Goal: Task Accomplishment & Management: Complete application form

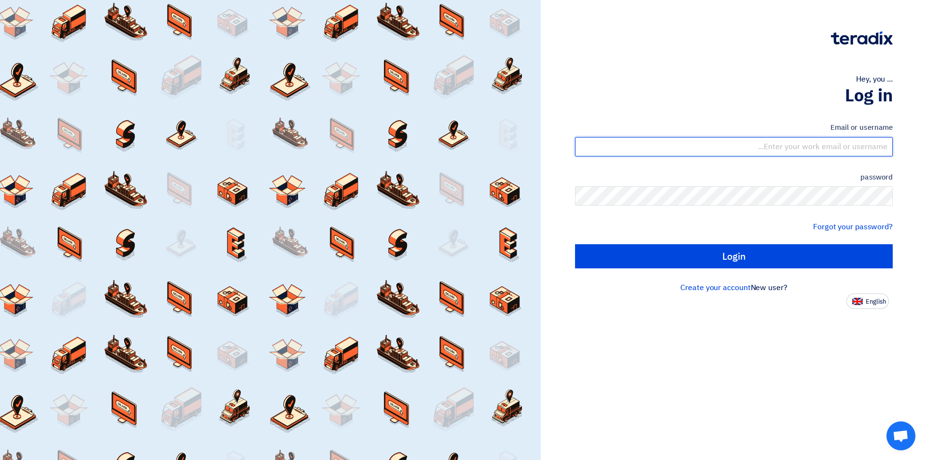
click at [745, 144] on input "text" at bounding box center [734, 146] width 318 height 19
type input "[EMAIL_ADDRESS][DOMAIN_NAME]"
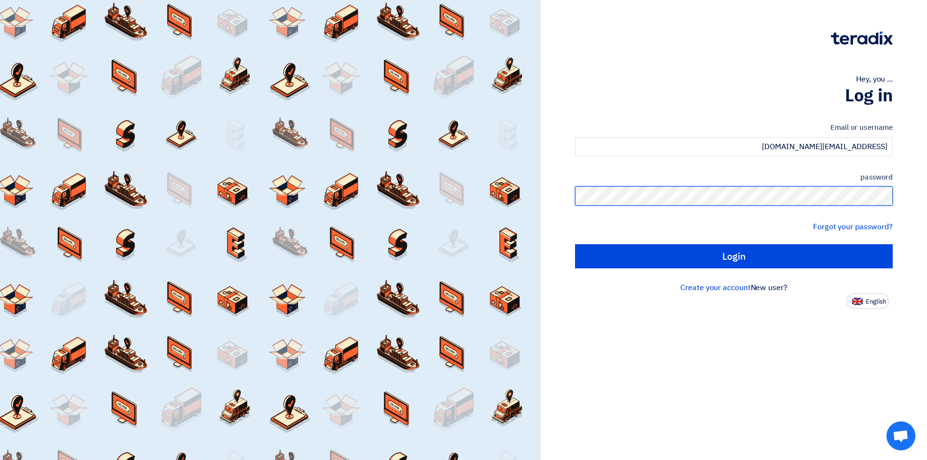
click at [575, 244] on input "Login" at bounding box center [734, 256] width 318 height 24
type input "Sign in"
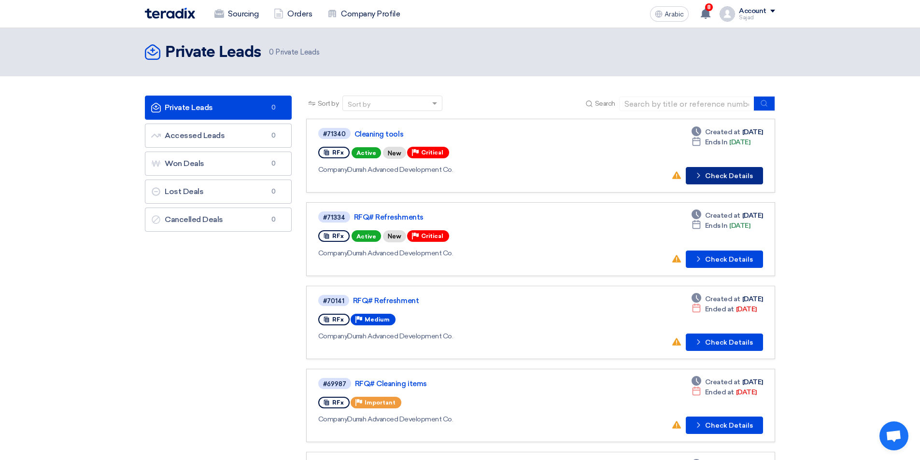
click at [720, 176] on font "Check Details" at bounding box center [729, 176] width 48 height 8
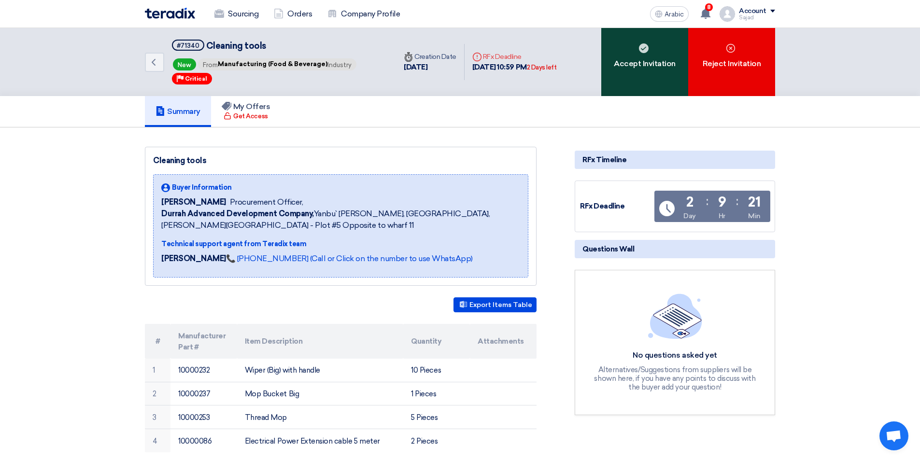
click at [631, 67] on font "Accept Invitation" at bounding box center [645, 63] width 62 height 9
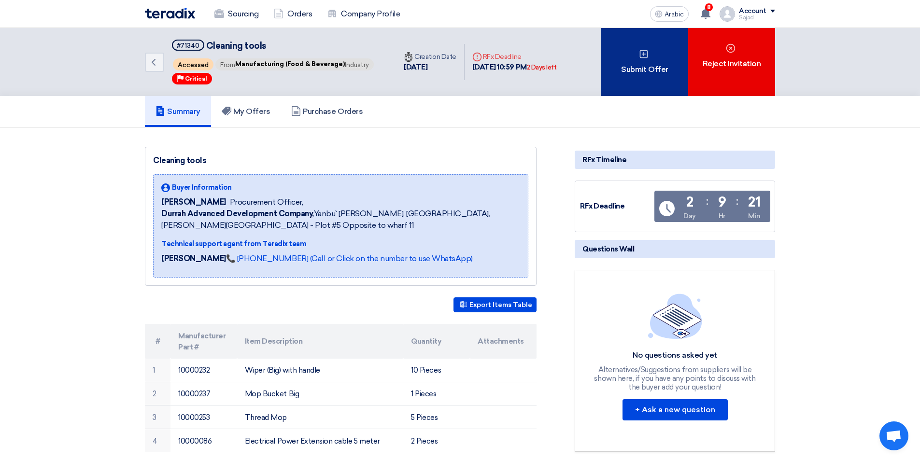
click at [641, 69] on font "Submit Offer" at bounding box center [644, 69] width 47 height 9
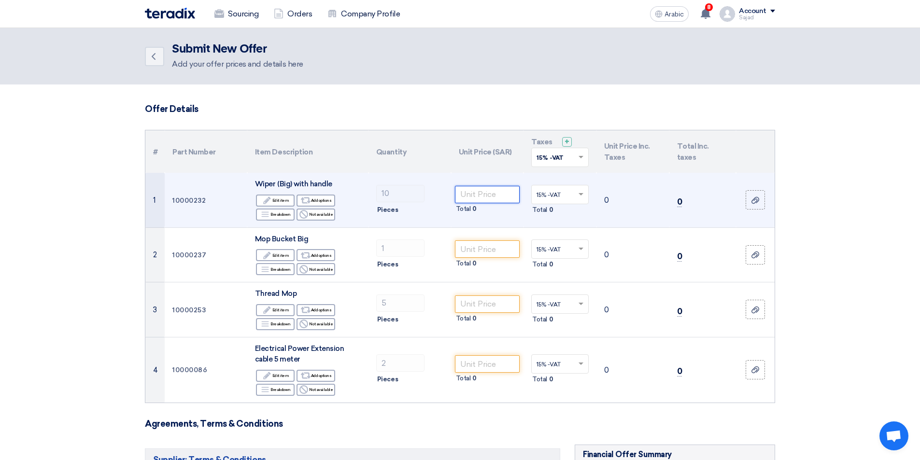
click at [484, 193] on input "number" at bounding box center [487, 194] width 65 height 17
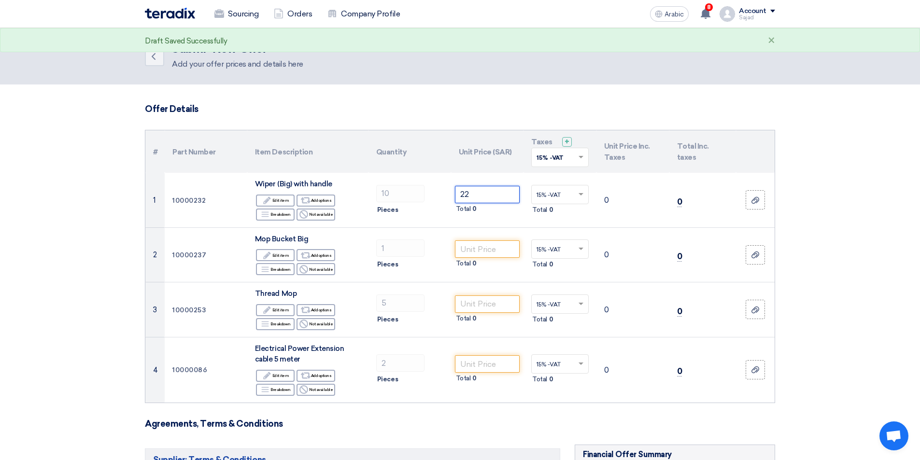
type input "22"
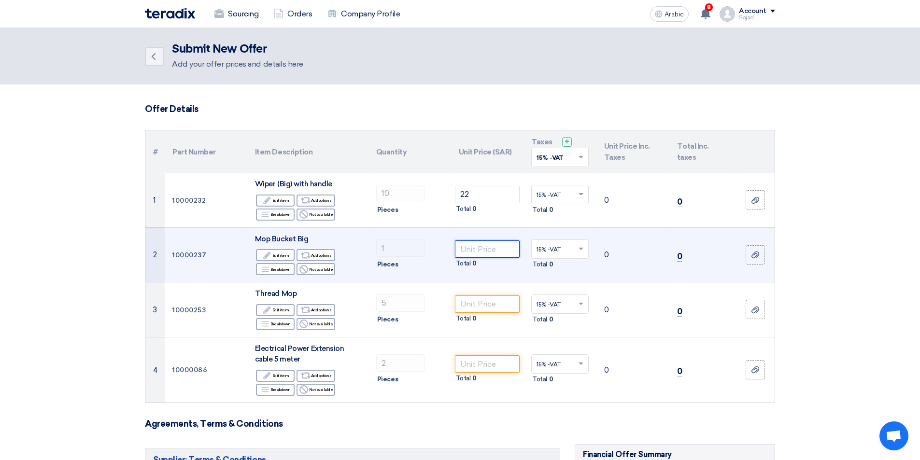
click at [474, 246] on input "number" at bounding box center [487, 248] width 65 height 17
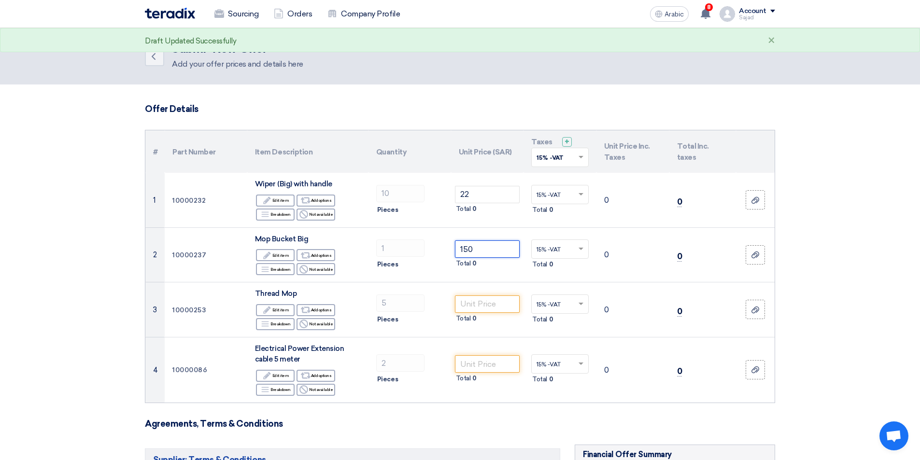
type input "150"
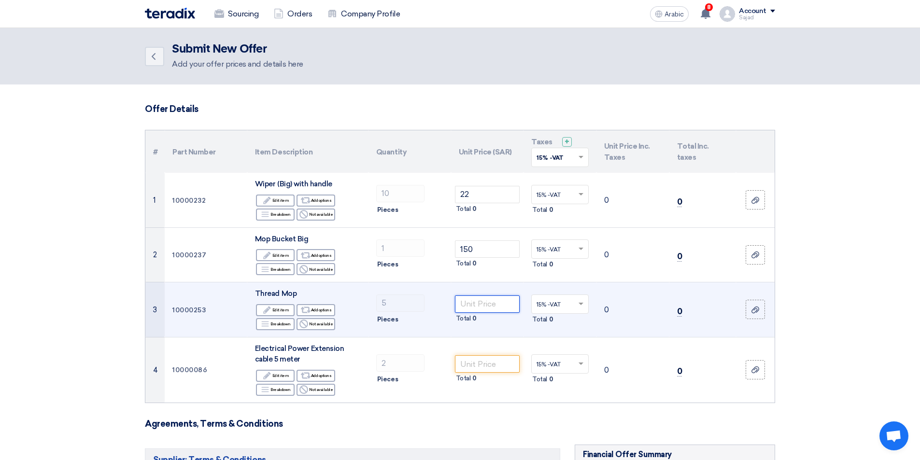
click at [475, 298] on input "number" at bounding box center [487, 303] width 65 height 17
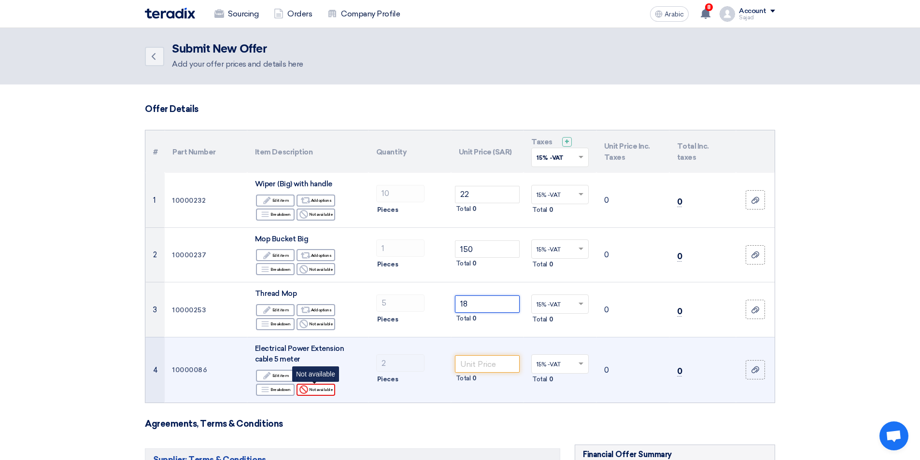
type input "18"
click at [317, 392] on font "Not available" at bounding box center [321, 390] width 24 height 8
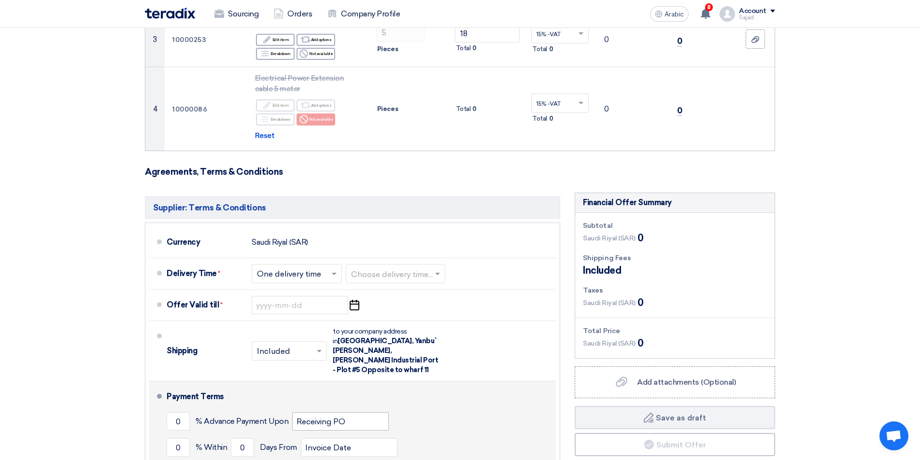
scroll to position [338, 0]
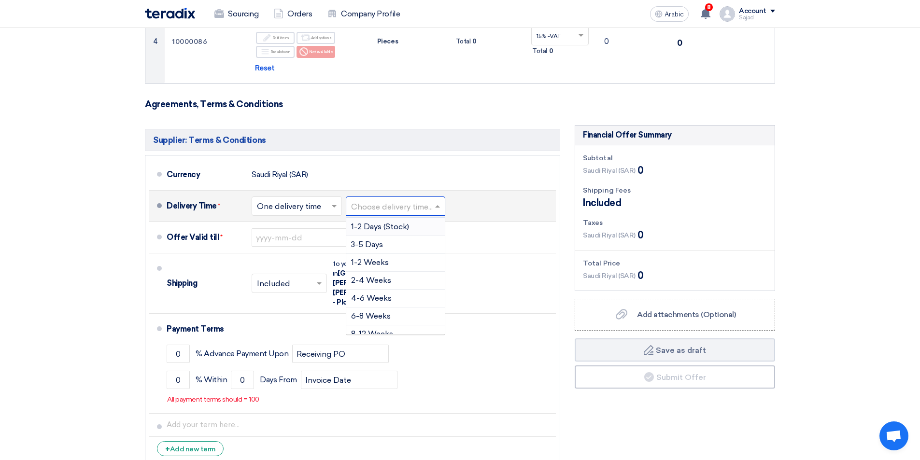
click at [358, 208] on input "text" at bounding box center [396, 207] width 90 height 14
click at [381, 240] on font "3-5 Days" at bounding box center [367, 244] width 32 height 9
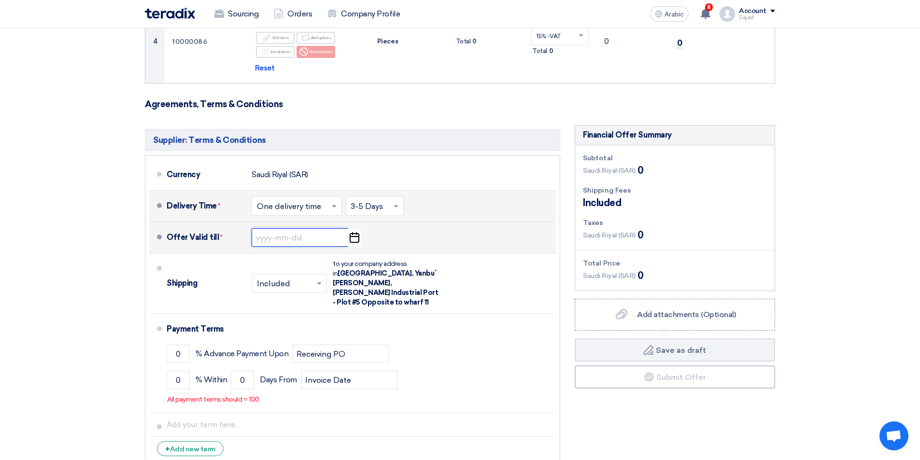
click at [264, 239] on input at bounding box center [299, 237] width 97 height 18
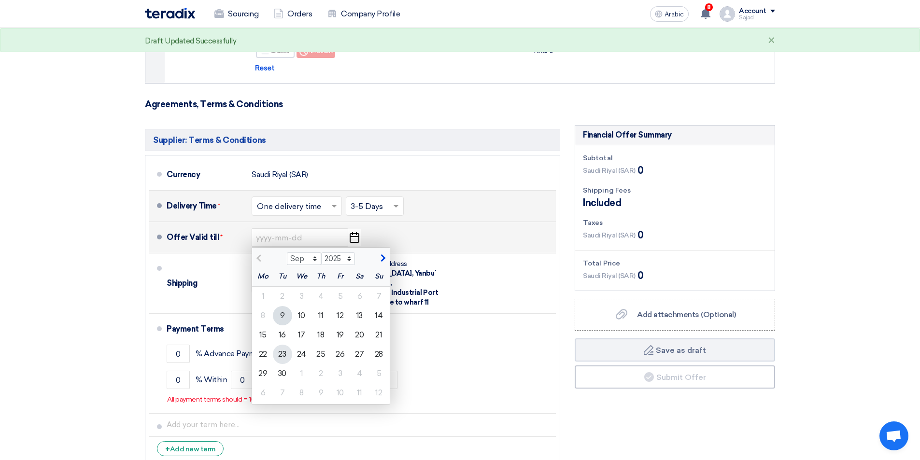
click at [282, 350] on font "23" at bounding box center [282, 353] width 8 height 9
type input "[DATE]"
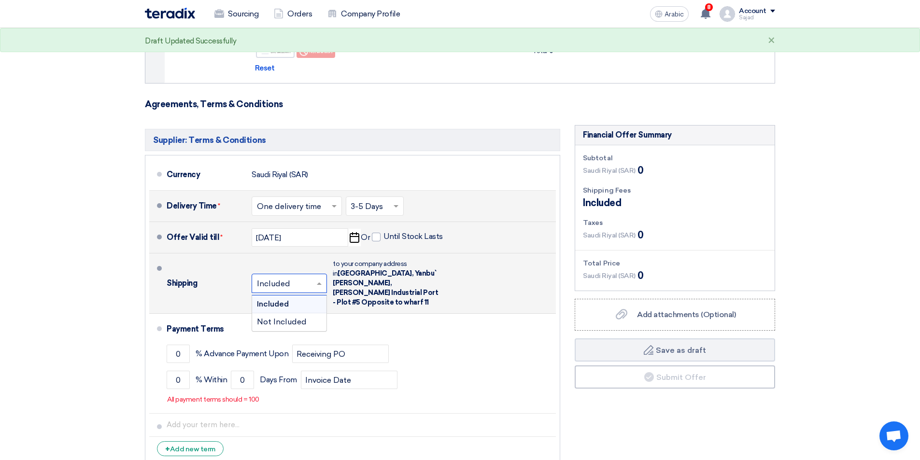
click at [314, 278] on input "text" at bounding box center [290, 285] width 66 height 14
click at [298, 318] on font "Not Included" at bounding box center [282, 321] width 50 height 9
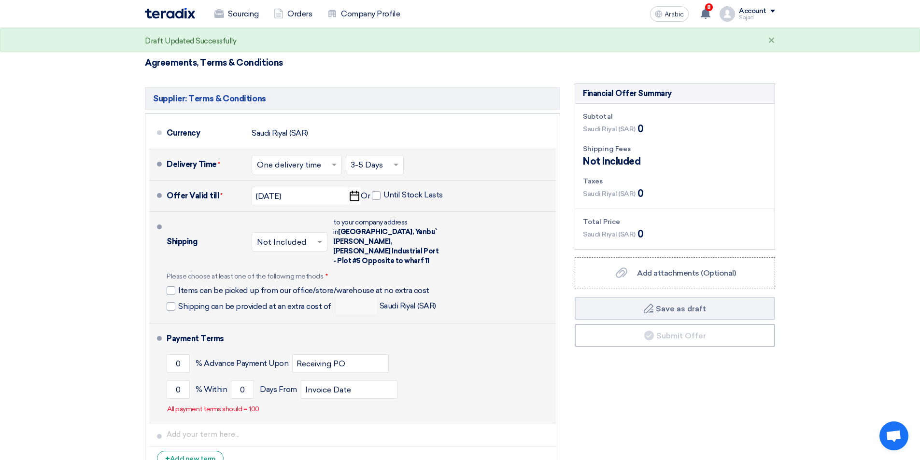
scroll to position [434, 0]
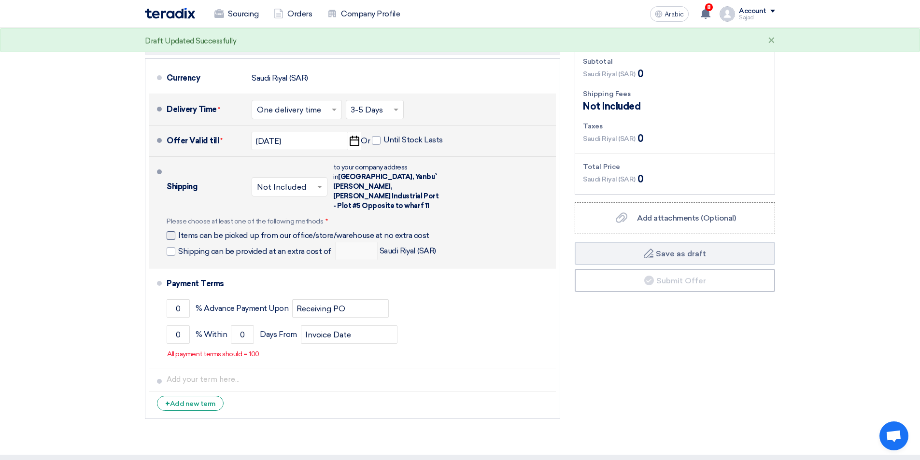
click at [173, 231] on div at bounding box center [171, 235] width 9 height 9
click at [178, 230] on input "Items can be picked up from our office/store/warehouse at no extra cost" at bounding box center [306, 239] width 256 height 18
checkbox input "true"
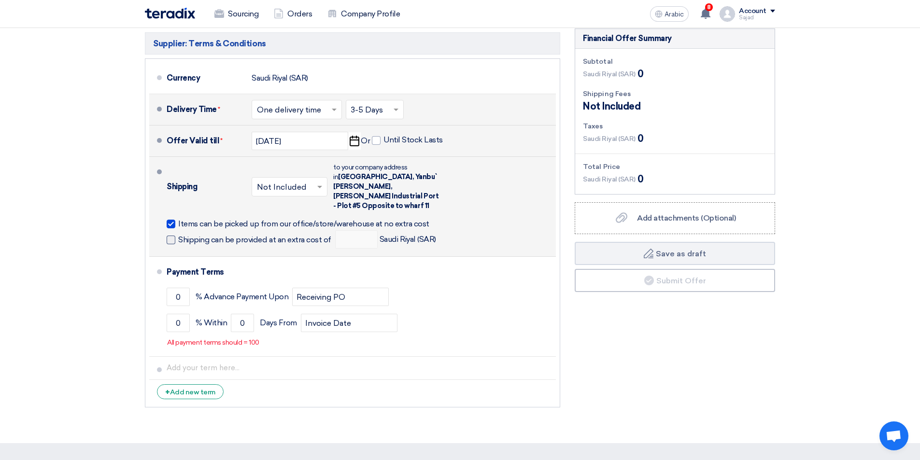
click at [171, 236] on span at bounding box center [171, 240] width 9 height 9
click at [178, 235] on input "Shipping can be provided at an extra cost of" at bounding box center [255, 244] width 155 height 18
checkbox input "true"
click at [352, 230] on input "number" at bounding box center [356, 239] width 42 height 18
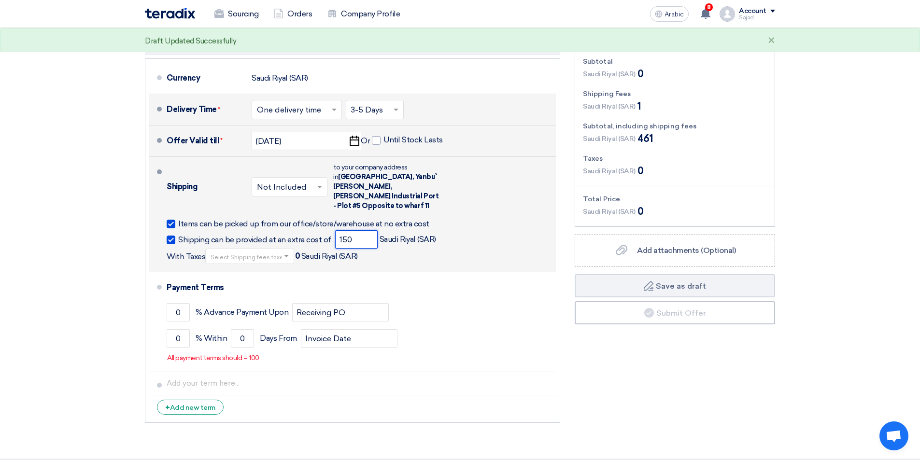
type input "150"
click at [261, 250] on input "text" at bounding box center [249, 257] width 79 height 14
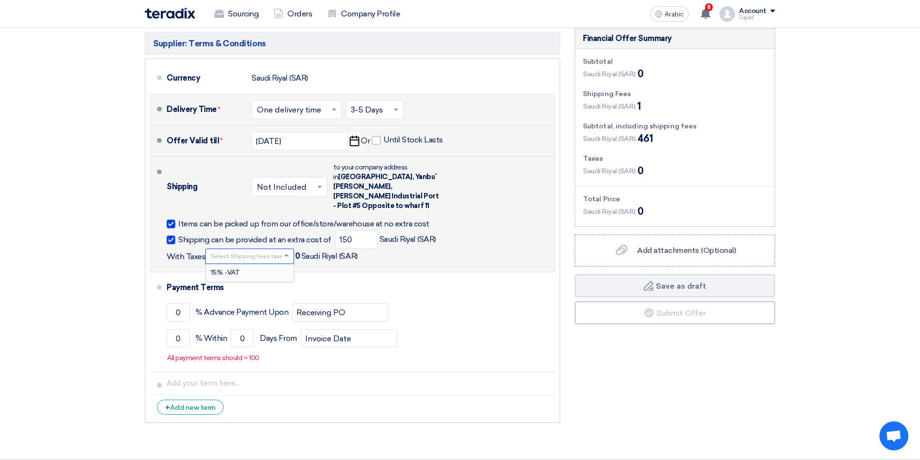
click at [239, 268] on span "15% -VAT" at bounding box center [224, 272] width 29 height 8
click at [277, 250] on input "text" at bounding box center [249, 257] width 79 height 14
click at [281, 251] on span at bounding box center [287, 256] width 12 height 10
drag, startPoint x: 238, startPoint y: 243, endPoint x: 211, endPoint y: 250, distance: 28.2
click at [211, 250] on input "text" at bounding box center [249, 257] width 79 height 14
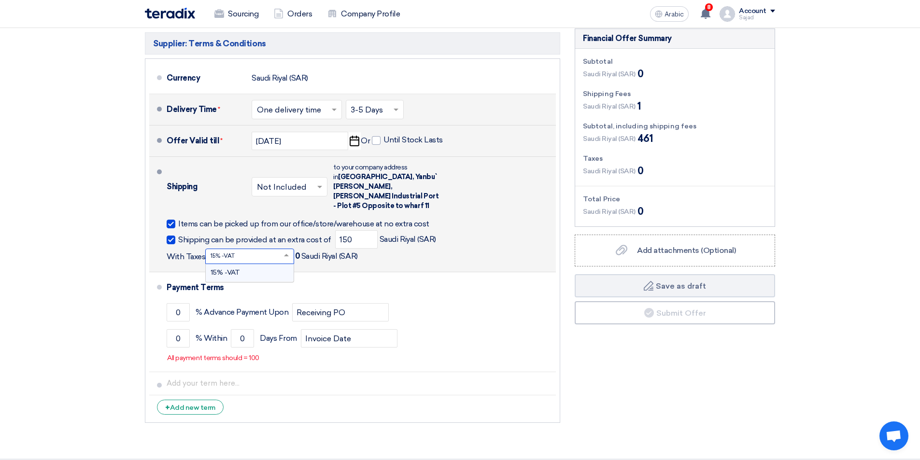
click at [219, 268] on span "15% -VAT" at bounding box center [224, 272] width 29 height 8
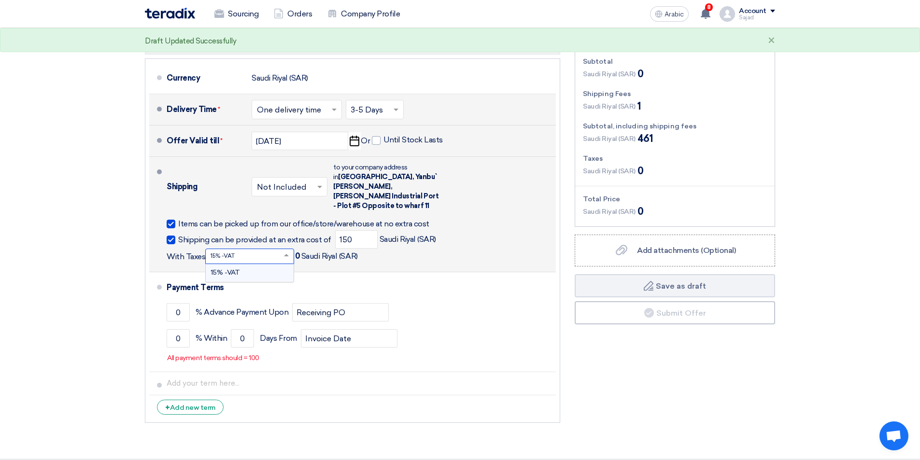
click at [285, 251] on span at bounding box center [287, 256] width 12 height 10
click at [289, 251] on span at bounding box center [287, 256] width 12 height 10
click at [170, 236] on span at bounding box center [171, 240] width 9 height 9
click at [178, 235] on input "Shipping can be provided at an extra cost of" at bounding box center [255, 244] width 155 height 18
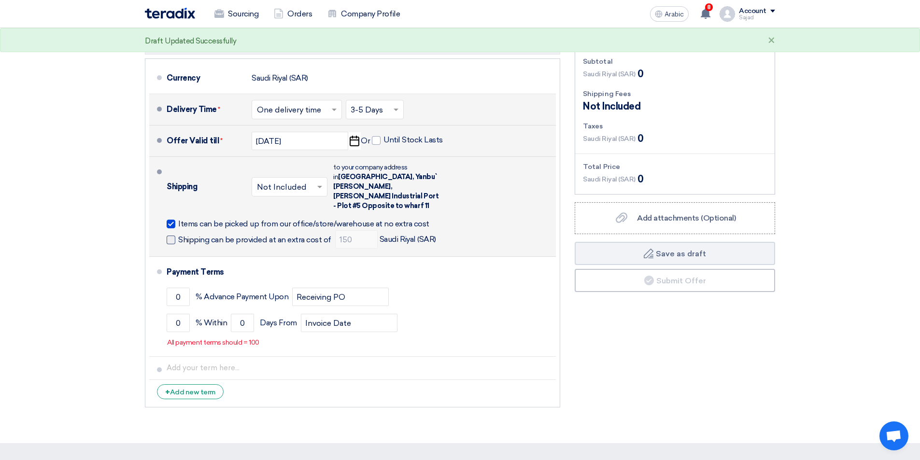
click at [172, 236] on span at bounding box center [171, 240] width 9 height 9
click at [178, 235] on input "Shipping can be provided at an extra cost of" at bounding box center [255, 244] width 155 height 18
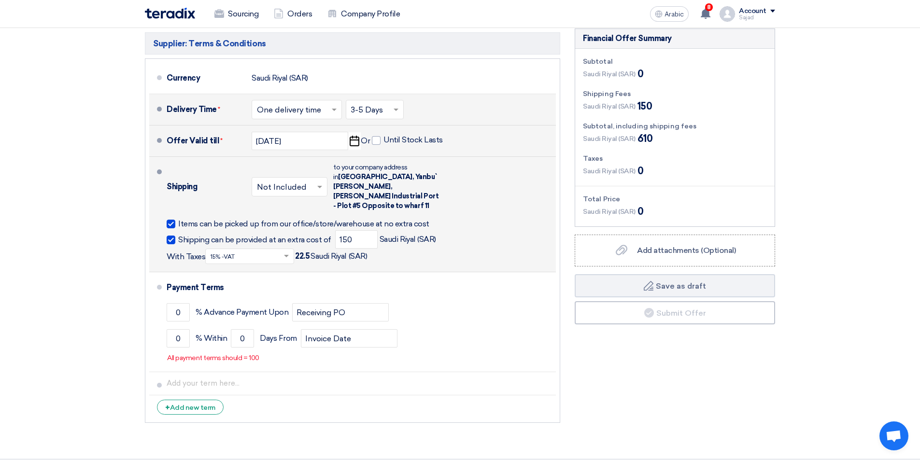
click at [168, 236] on span at bounding box center [171, 240] width 9 height 9
click at [178, 235] on input "Shipping can be provided at an extra cost of" at bounding box center [255, 244] width 155 height 18
checkbox input "false"
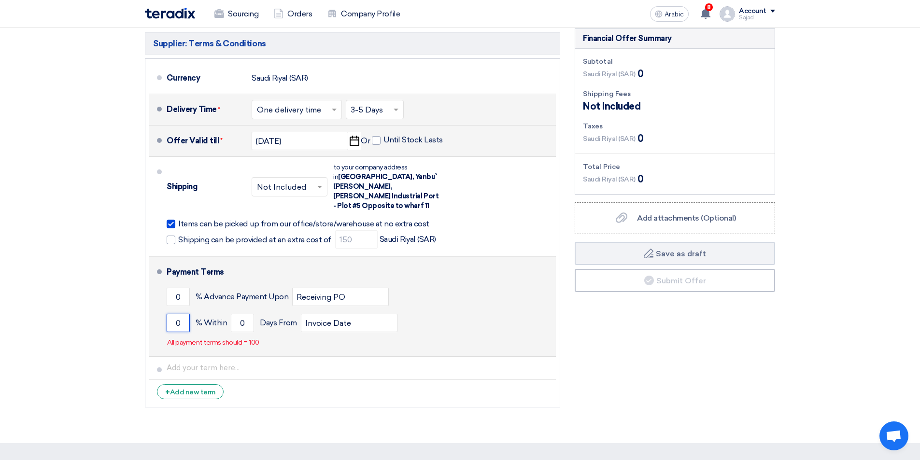
drag, startPoint x: 184, startPoint y: 311, endPoint x: 154, endPoint y: 316, distance: 30.9
click at [156, 319] on li "Payment Terms 0 % Advance Payment Upon Receiving PO 0 % Within 0" at bounding box center [352, 307] width 406 height 100
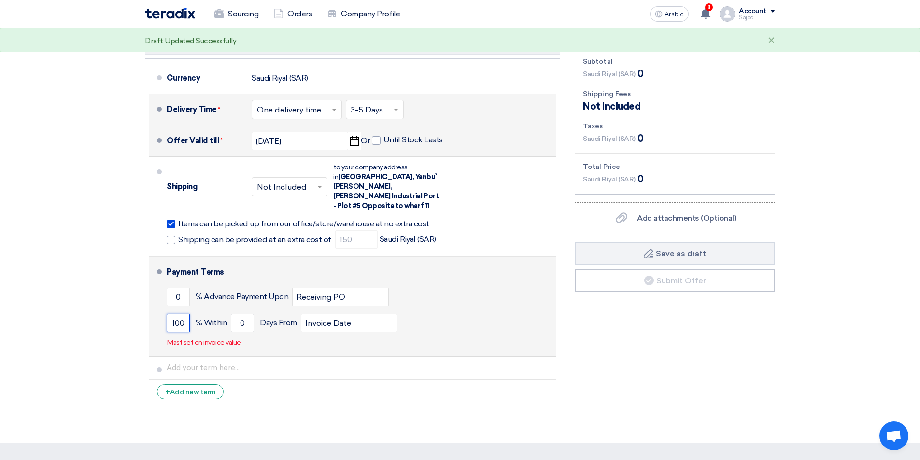
type input "100"
drag, startPoint x: 238, startPoint y: 315, endPoint x: 205, endPoint y: 320, distance: 33.7
click at [213, 318] on div "100 % [DATE] From Invoice Date" at bounding box center [359, 323] width 385 height 26
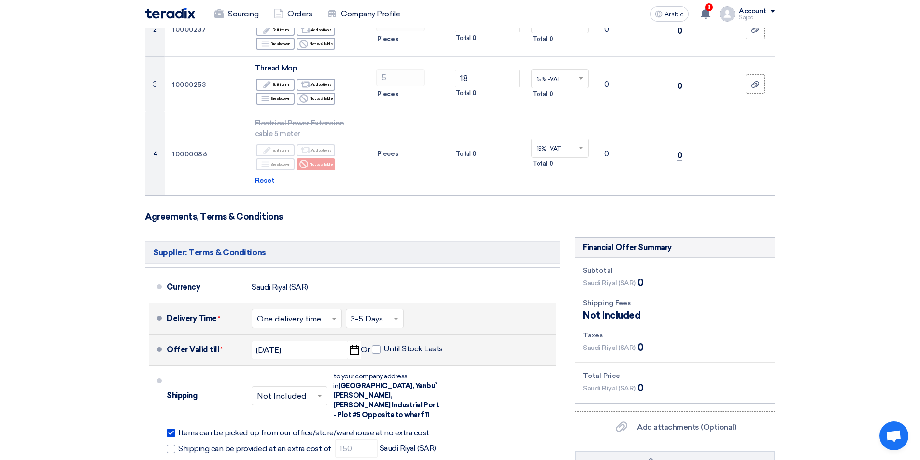
scroll to position [241, 0]
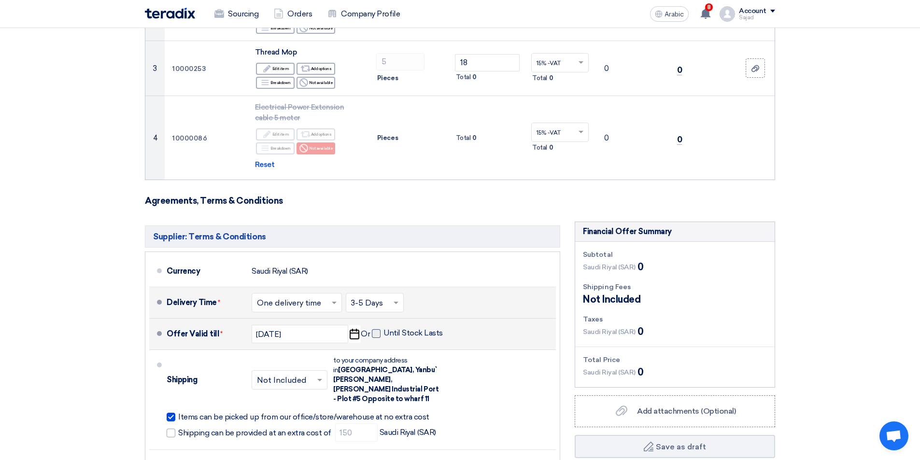
type input "30"
click at [376, 337] on span at bounding box center [376, 333] width 9 height 9
click at [383, 337] on input "Until Stock Lasts" at bounding box center [413, 337] width 61 height 18
click at [376, 337] on span at bounding box center [376, 333] width 9 height 9
click at [383, 337] on input "Until Stock Lasts" at bounding box center [413, 337] width 61 height 18
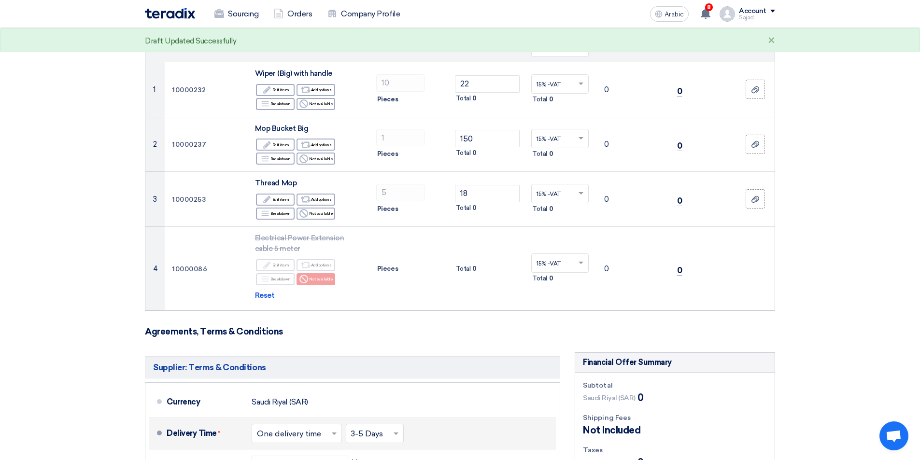
scroll to position [0, 0]
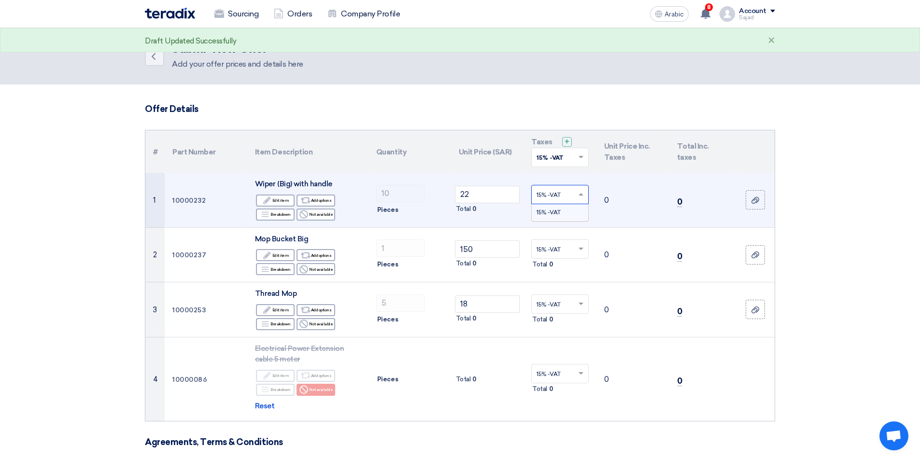
click at [554, 199] on input "text" at bounding box center [554, 195] width 37 height 16
click at [556, 214] on span "15% -VAT" at bounding box center [548, 212] width 24 height 7
click at [615, 200] on td "0" at bounding box center [632, 200] width 73 height 55
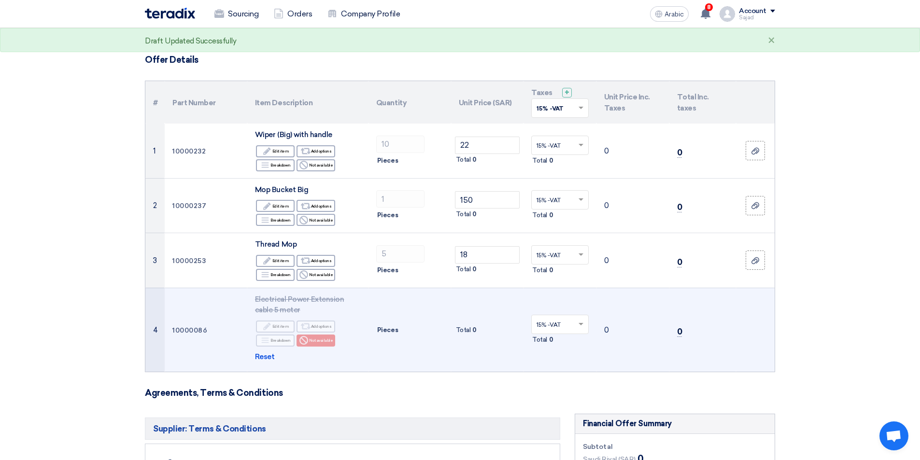
scroll to position [97, 0]
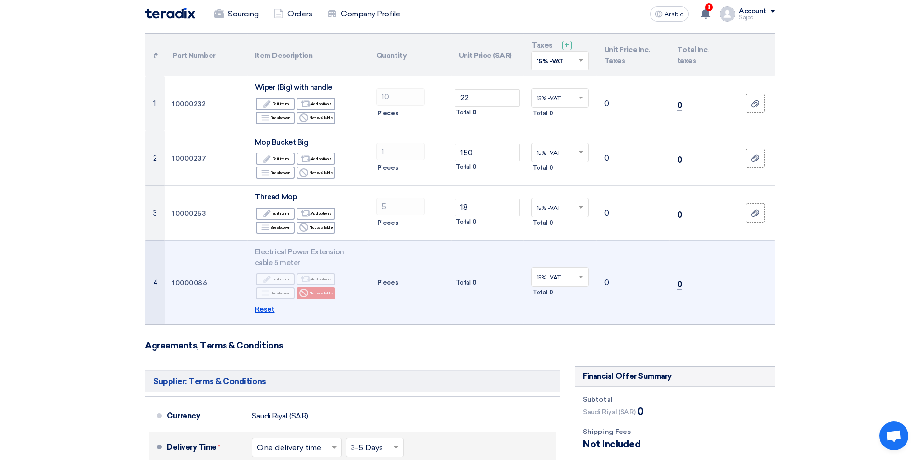
click at [269, 310] on font "Reset" at bounding box center [265, 309] width 20 height 9
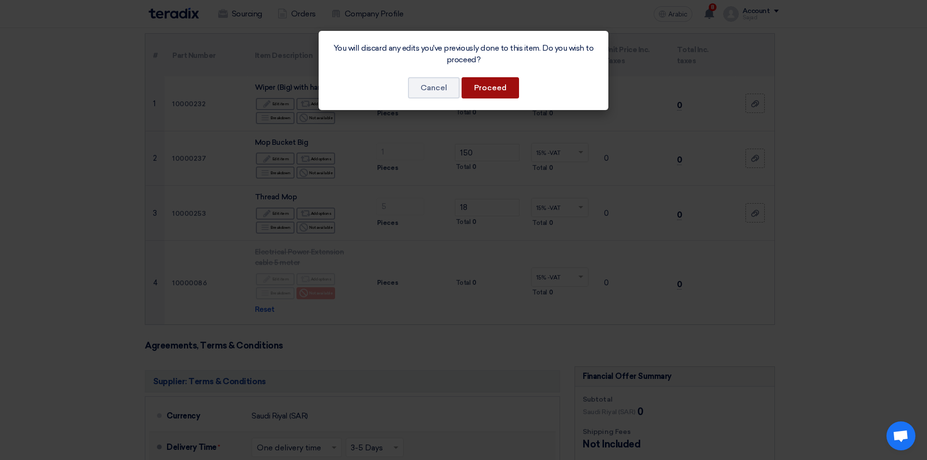
click at [483, 85] on font "Proceed" at bounding box center [490, 87] width 32 height 9
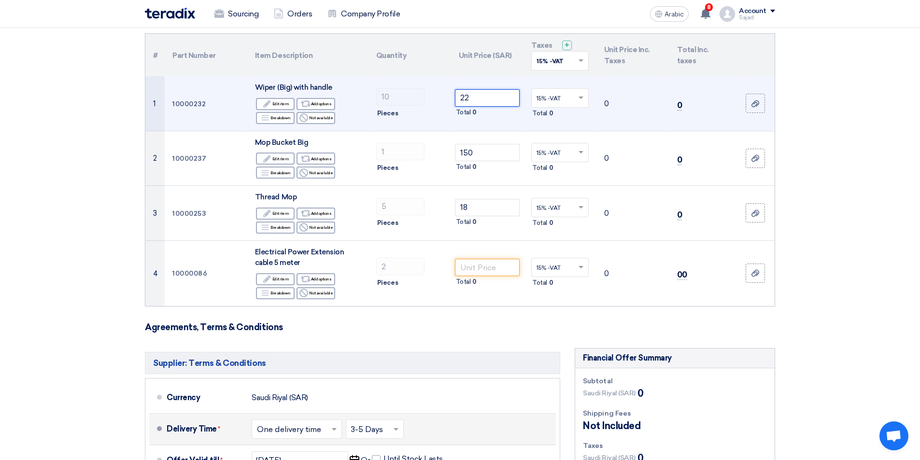
click at [484, 91] on input "22" at bounding box center [487, 97] width 65 height 17
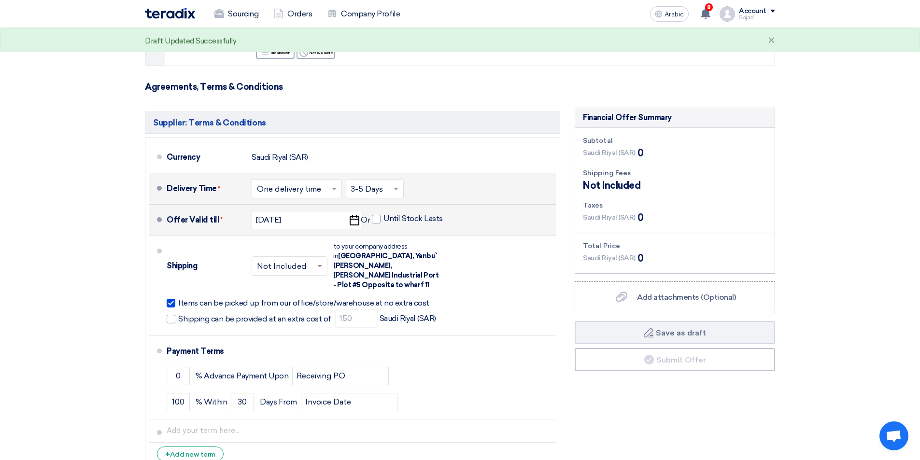
scroll to position [338, 0]
click at [373, 216] on span at bounding box center [376, 218] width 9 height 9
click at [383, 216] on input "Until Stock Lasts" at bounding box center [413, 222] width 61 height 18
click at [373, 217] on span at bounding box center [376, 218] width 9 height 9
click at [383, 217] on input "Until Stock Lasts" at bounding box center [413, 222] width 61 height 18
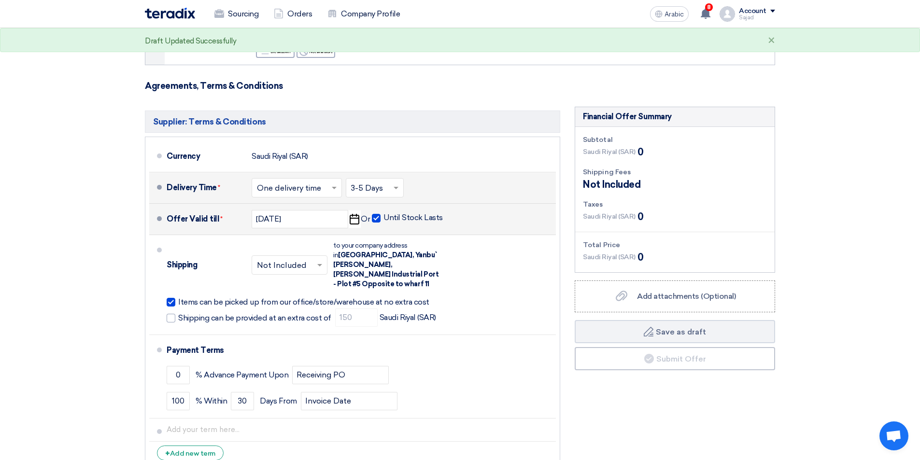
checkbox input "false"
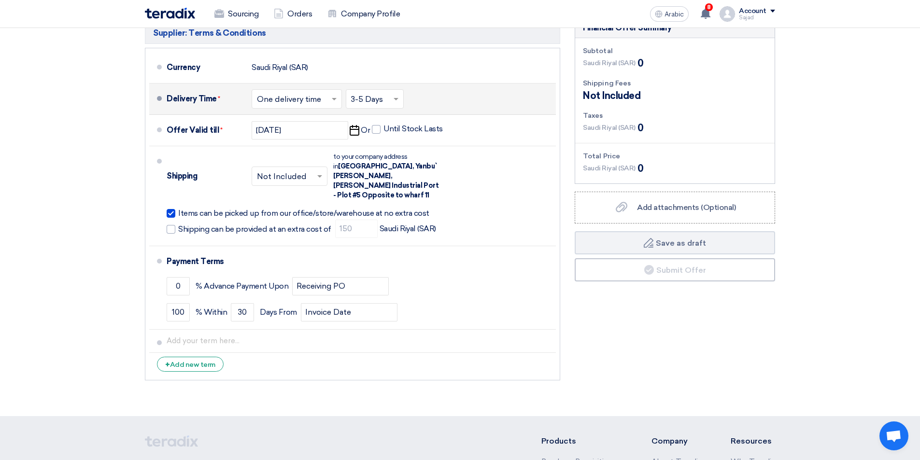
scroll to position [434, 0]
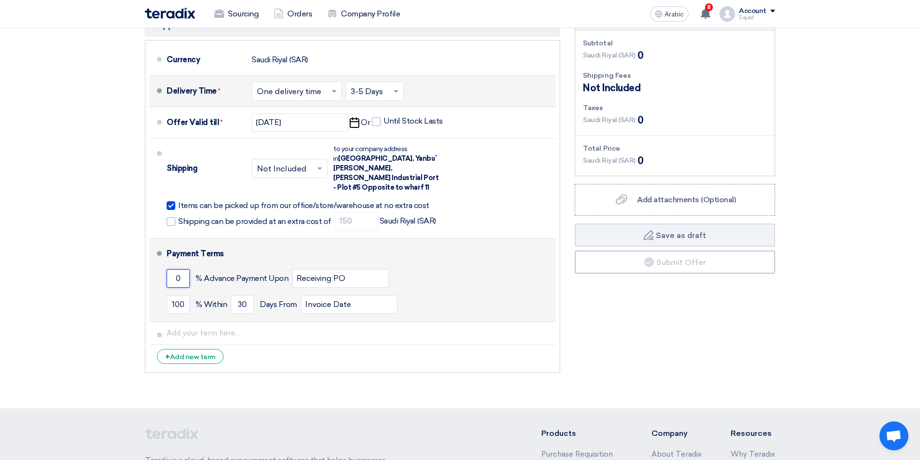
drag, startPoint x: 184, startPoint y: 267, endPoint x: 162, endPoint y: 272, distance: 22.6
click at [162, 272] on li "Payment Terms 0 % Advance Payment Upon Receiving PO 100 % Within 30" at bounding box center [352, 280] width 406 height 84
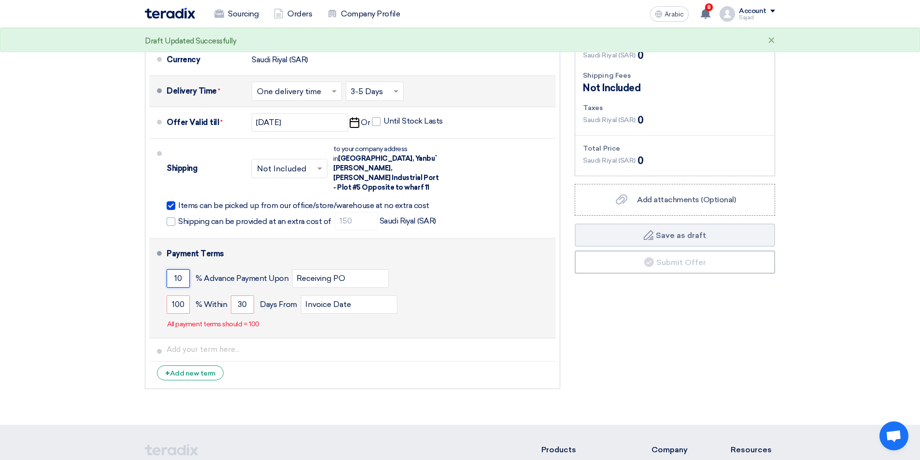
type input "1"
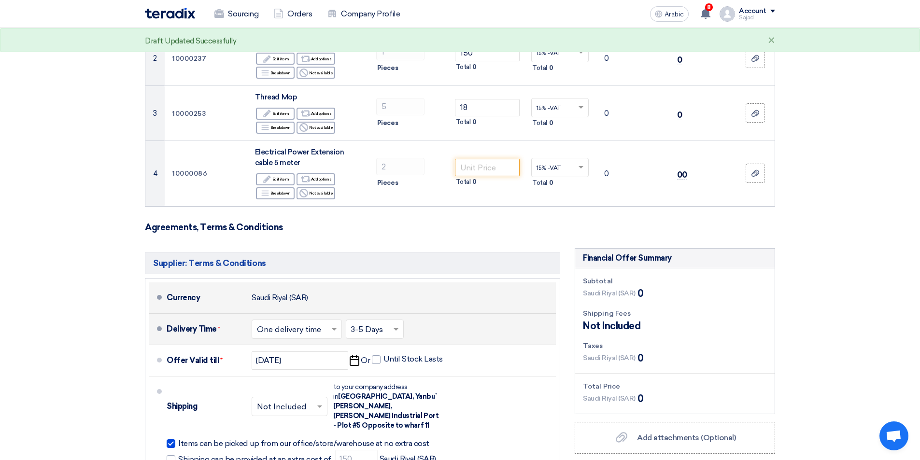
scroll to position [97, 0]
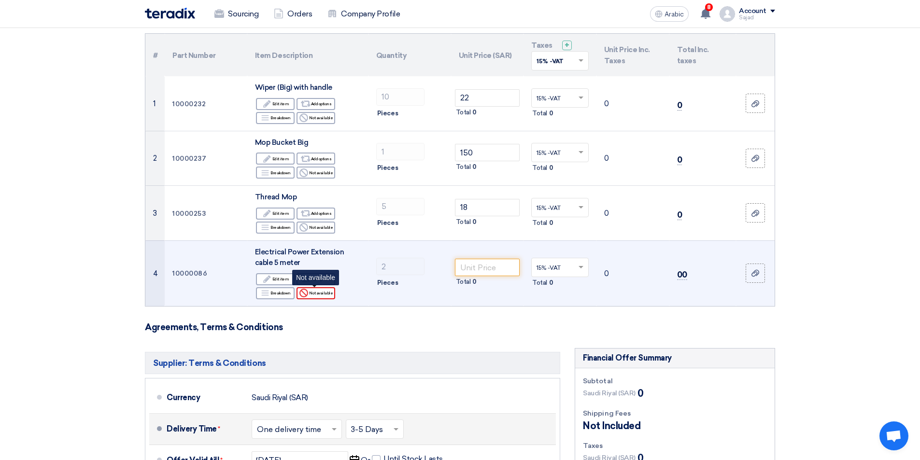
click at [317, 295] on font "Not available" at bounding box center [321, 293] width 24 height 5
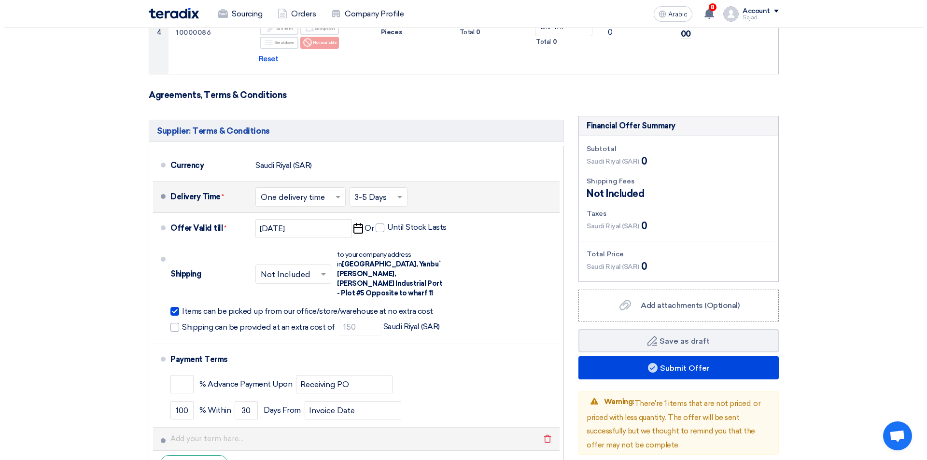
scroll to position [434, 0]
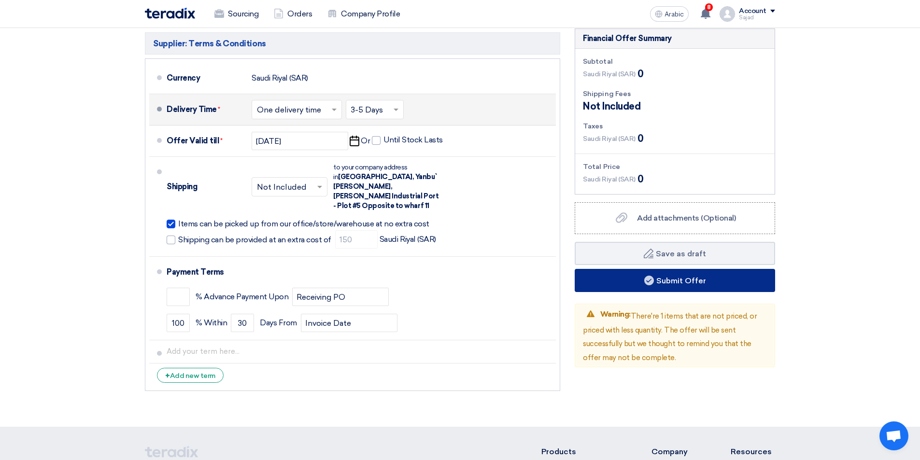
click at [664, 287] on button "Submit Offer" at bounding box center [674, 280] width 200 height 23
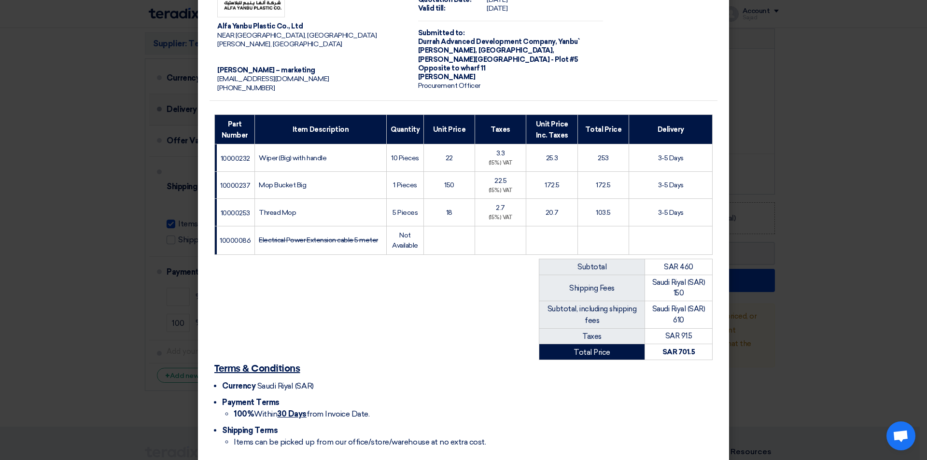
scroll to position [96, 0]
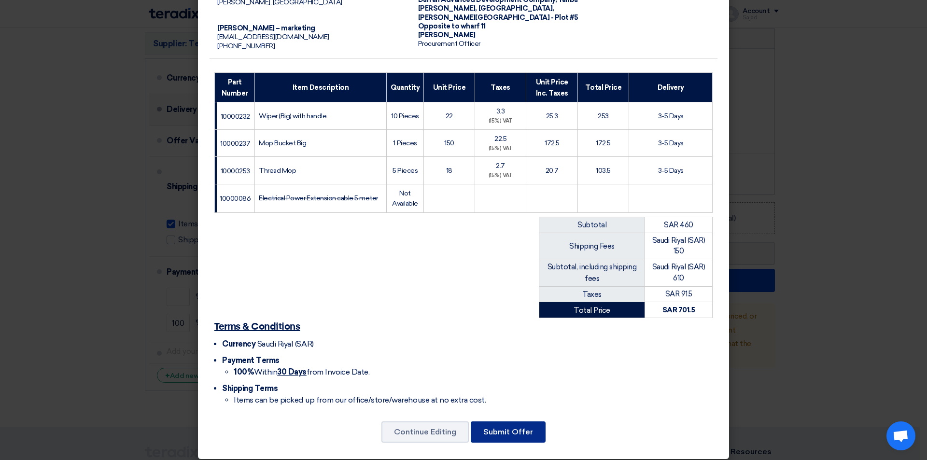
click at [500, 427] on font "Submit Offer" at bounding box center [508, 431] width 50 height 9
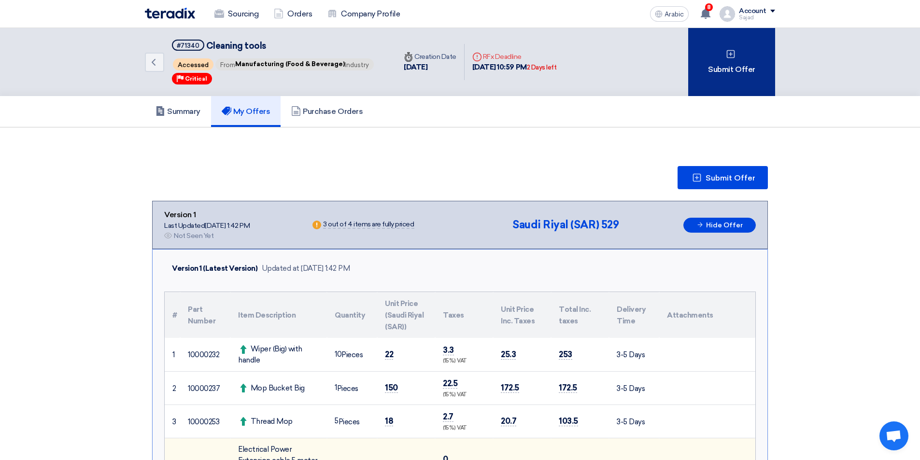
click at [723, 53] on div "Submit Offer" at bounding box center [731, 62] width 87 height 68
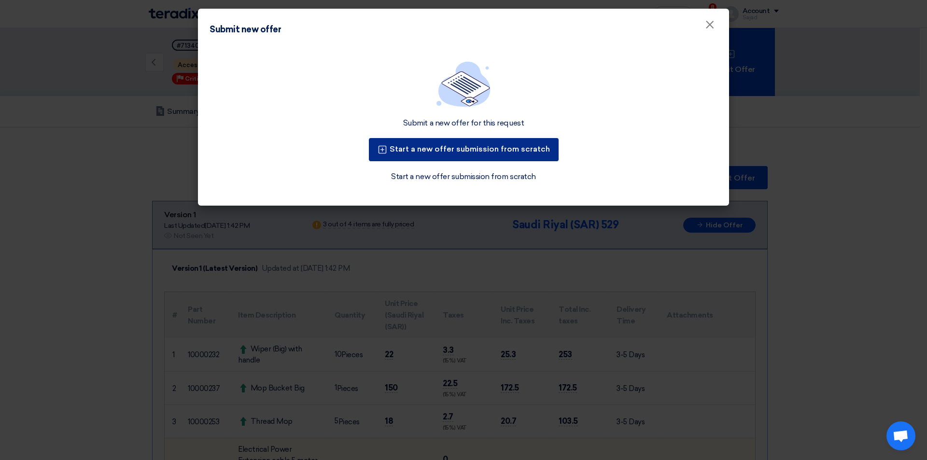
click at [428, 155] on button "Start a new offer submission from scratch" at bounding box center [464, 149] width 190 height 23
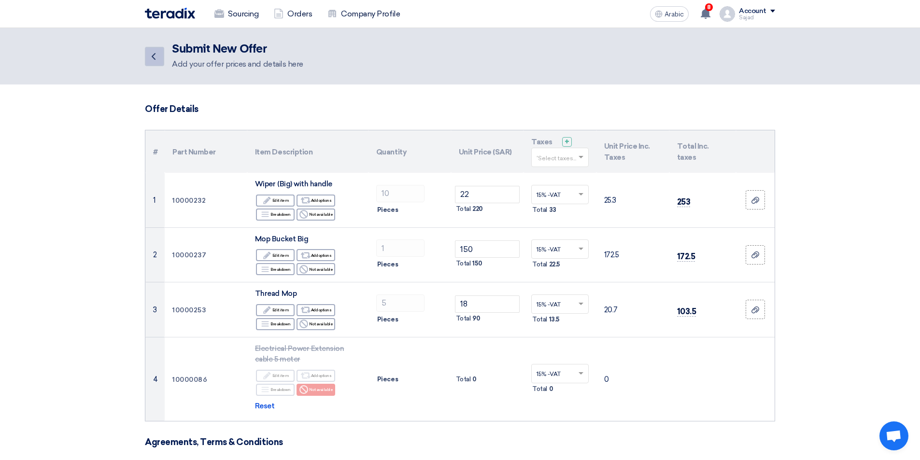
click at [152, 55] on icon "Back" at bounding box center [154, 57] width 12 height 12
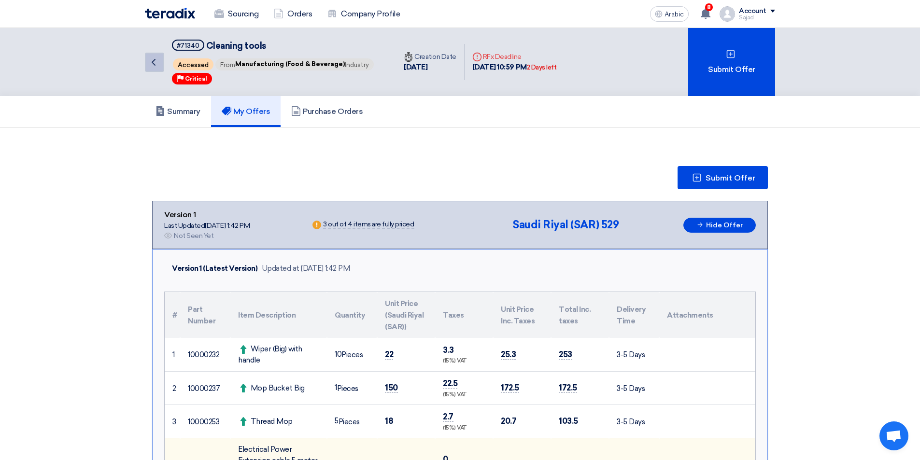
click at [153, 59] on icon "Back" at bounding box center [154, 62] width 12 height 12
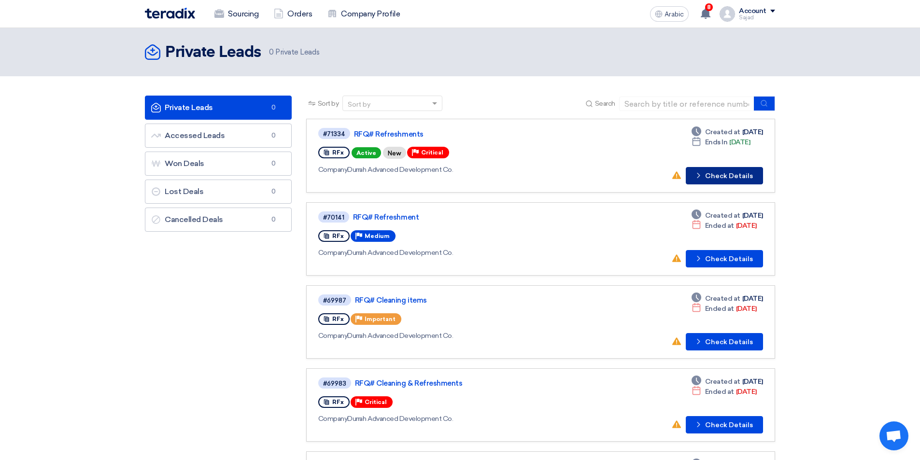
click at [713, 175] on font "Check Details" at bounding box center [729, 176] width 48 height 8
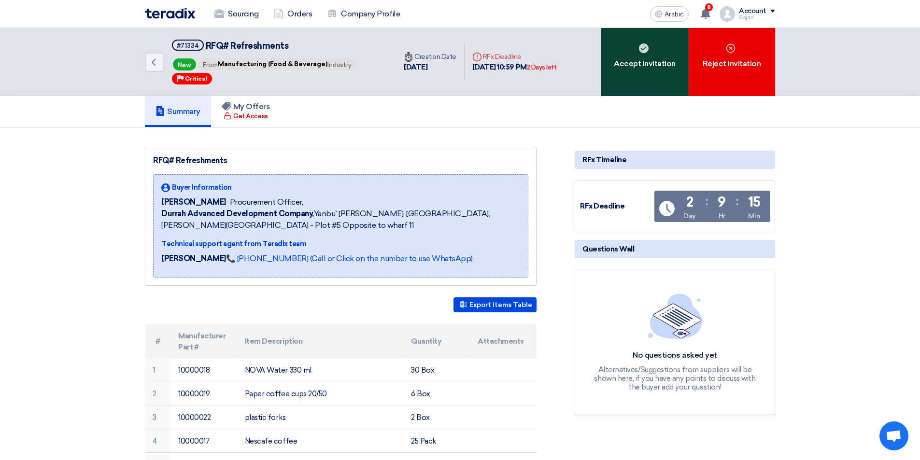
click at [627, 58] on font "Accept Invitation" at bounding box center [645, 64] width 62 height 12
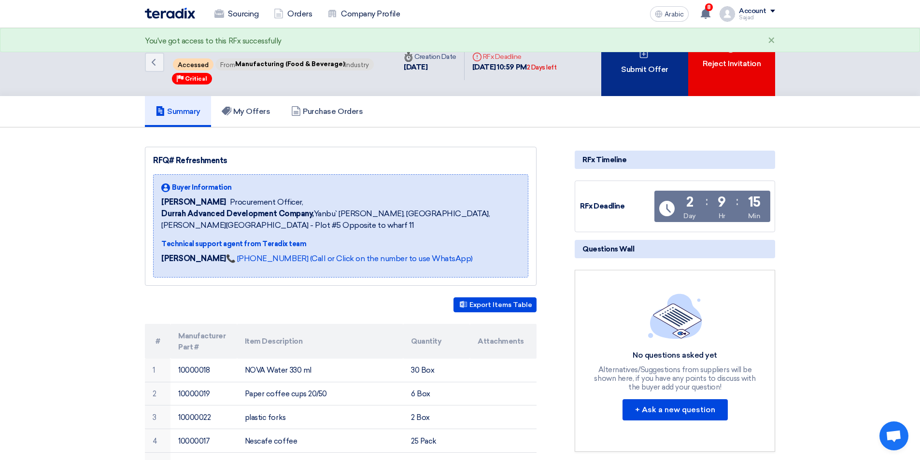
click at [648, 82] on div "Submit Offer" at bounding box center [644, 62] width 87 height 68
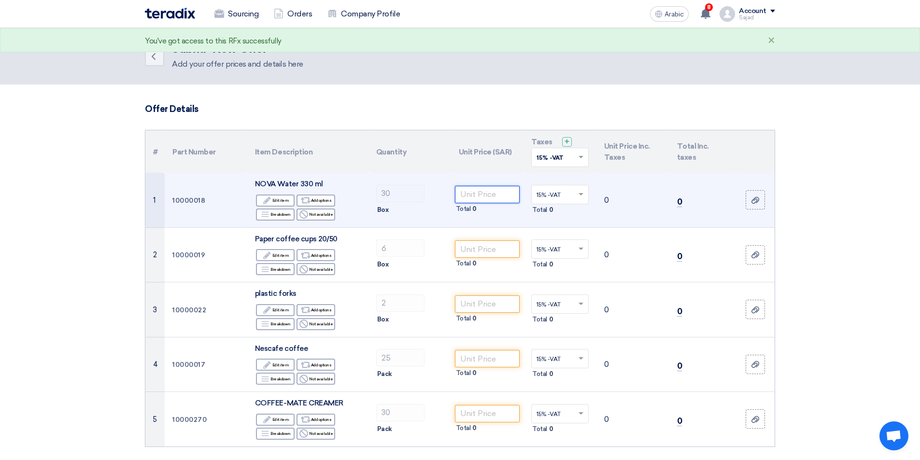
click at [482, 197] on input "number" at bounding box center [487, 194] width 65 height 17
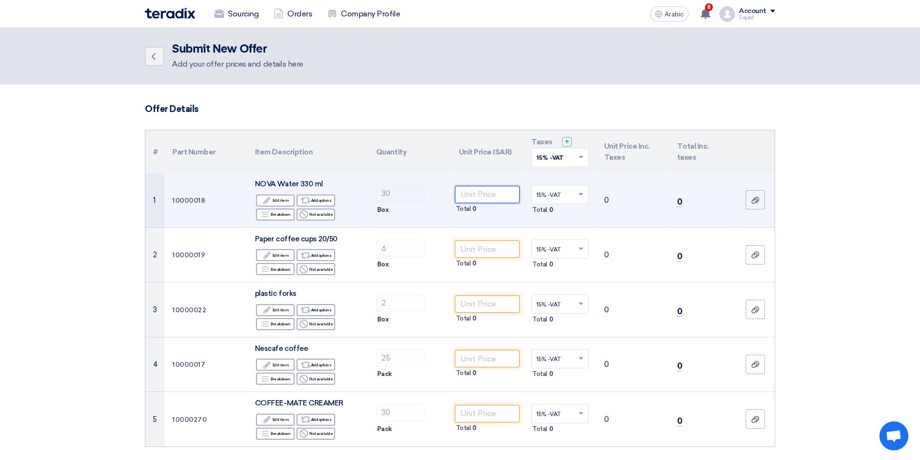
click at [465, 192] on input "number" at bounding box center [487, 194] width 65 height 17
click at [475, 203] on div "Total 0" at bounding box center [487, 209] width 65 height 12
click at [480, 189] on input "number" at bounding box center [487, 194] width 65 height 17
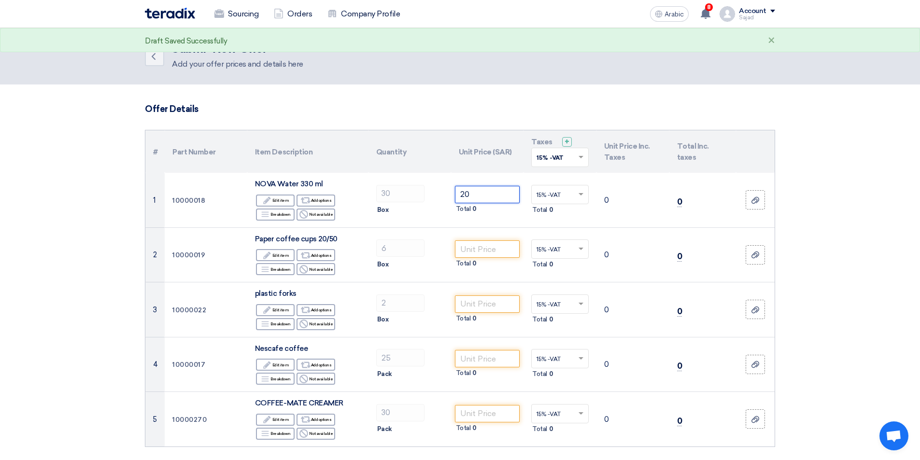
type input "20"
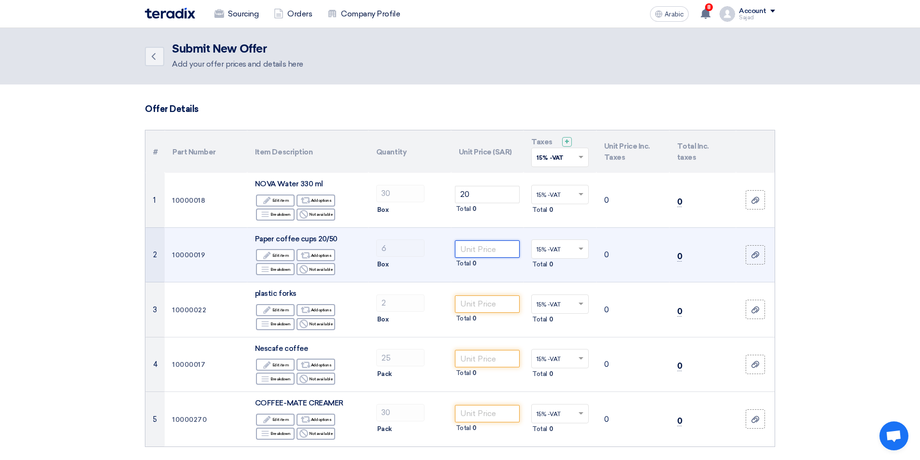
click at [476, 244] on input "number" at bounding box center [487, 248] width 65 height 17
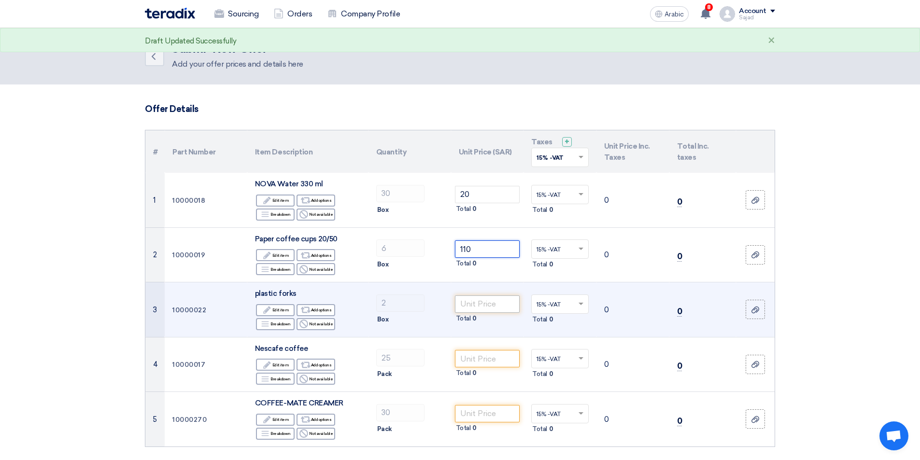
type input "110"
click at [473, 301] on input "number" at bounding box center [487, 303] width 65 height 17
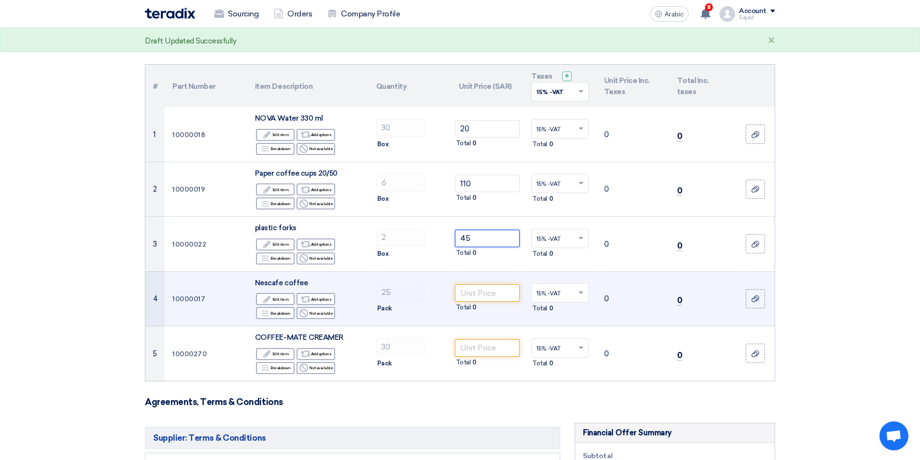
scroll to position [97, 0]
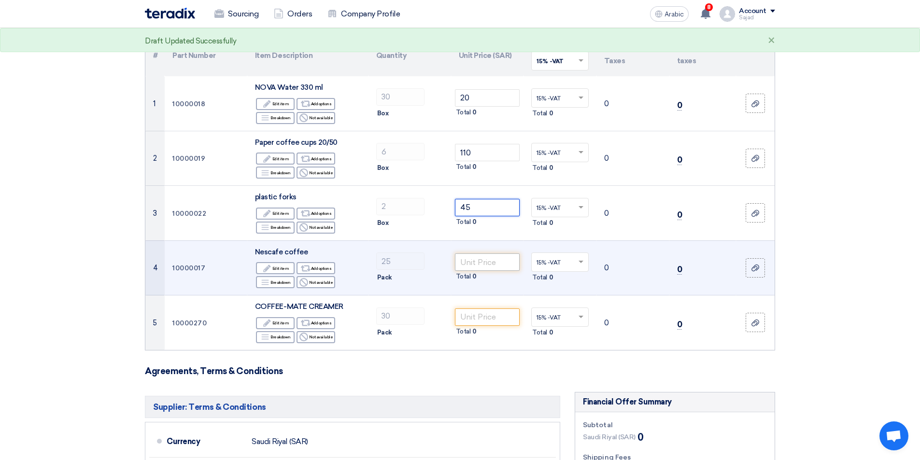
type input "45"
click at [477, 260] on input "number" at bounding box center [487, 261] width 65 height 17
drag, startPoint x: 471, startPoint y: 268, endPoint x: 394, endPoint y: 273, distance: 76.4
click at [395, 273] on tr "4 10000017 Nescafe coffee Edit Edit item Alternative Add options Breakdown" at bounding box center [459, 267] width 629 height 55
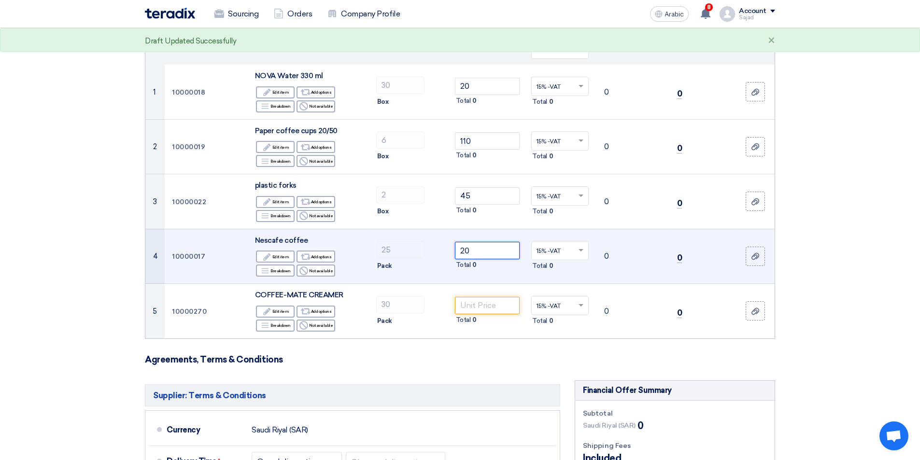
scroll to position [145, 0]
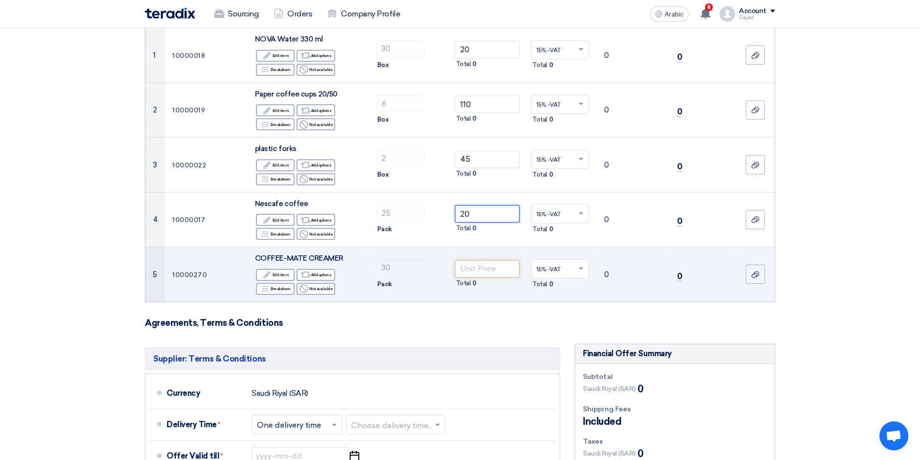
type input "20"
click at [485, 265] on input "number" at bounding box center [487, 268] width 65 height 17
click at [490, 269] on input "number" at bounding box center [487, 268] width 65 height 17
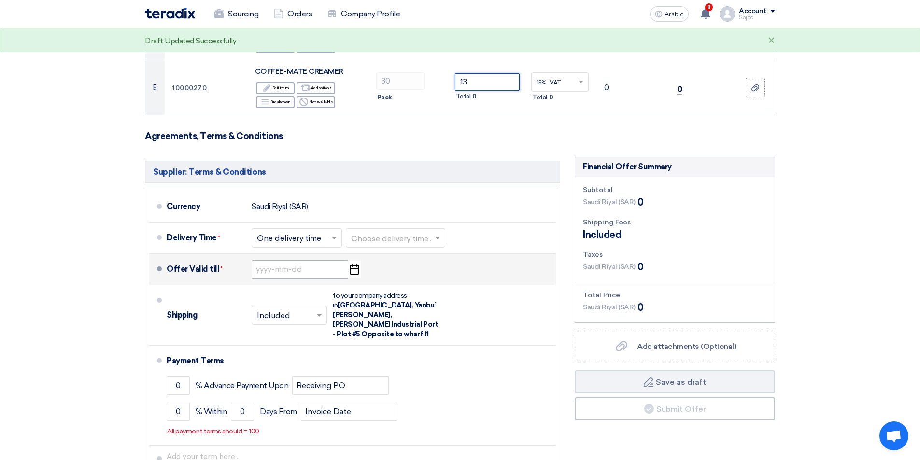
scroll to position [338, 0]
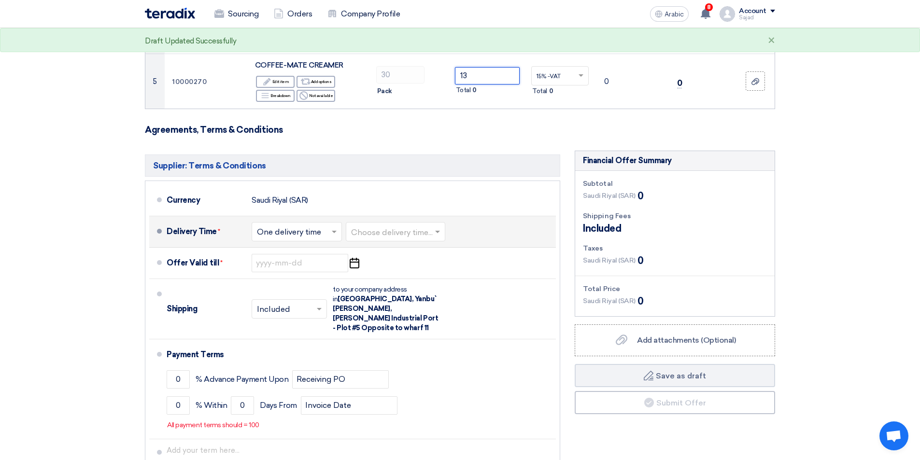
type input "13"
click at [297, 235] on input "text" at bounding box center [297, 232] width 81 height 14
click at [310, 266] on font "One delivery time" at bounding box center [290, 269] width 67 height 9
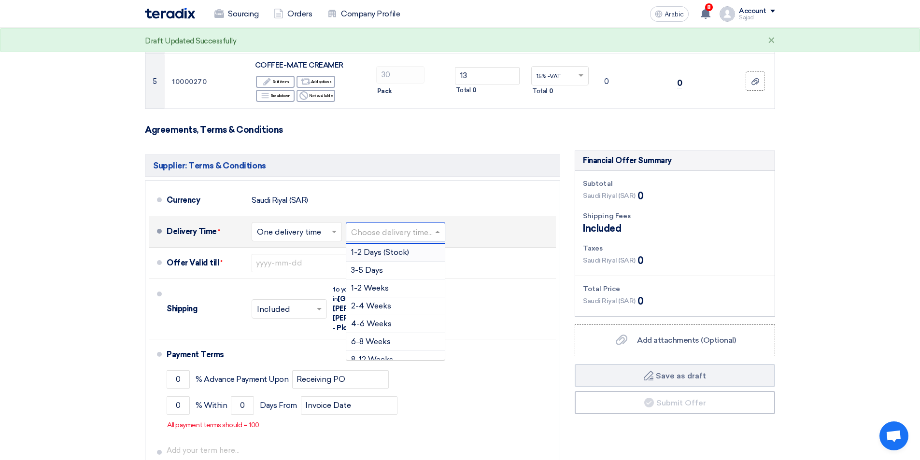
click at [377, 228] on input "text" at bounding box center [396, 232] width 90 height 14
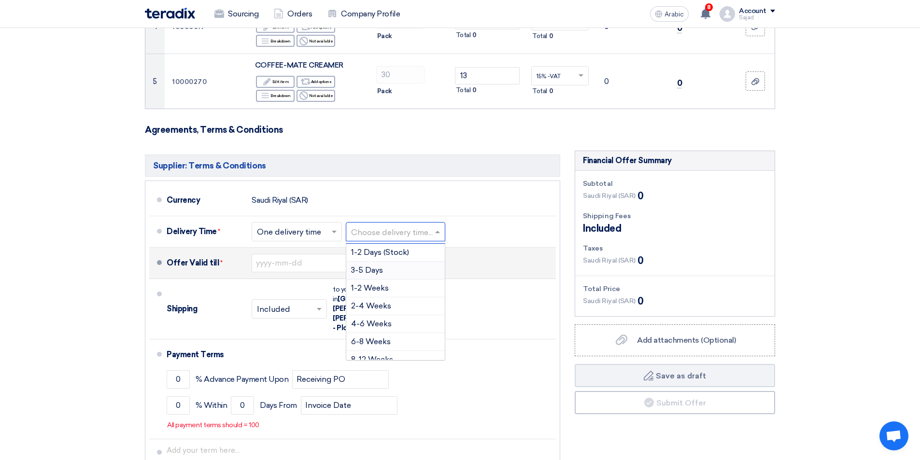
click at [383, 272] on div "3-5 Days" at bounding box center [395, 271] width 98 height 18
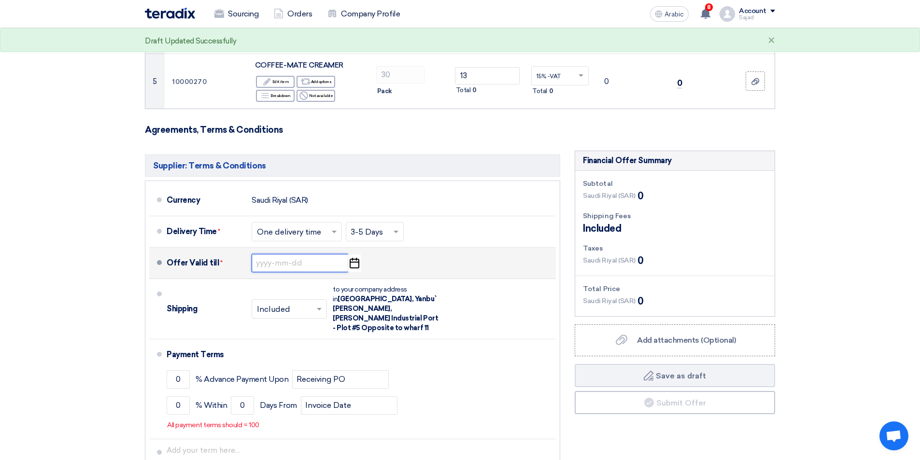
click at [280, 264] on input at bounding box center [299, 263] width 97 height 18
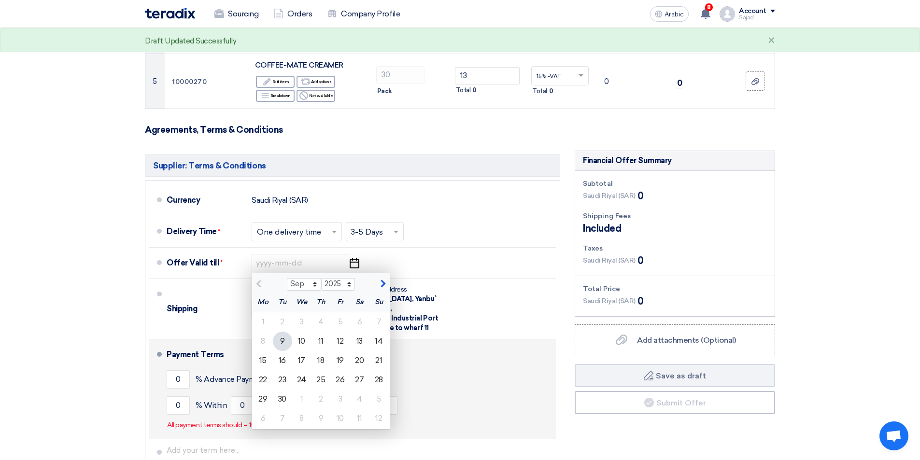
click at [281, 380] on font "23" at bounding box center [282, 379] width 8 height 9
type input "[DATE]"
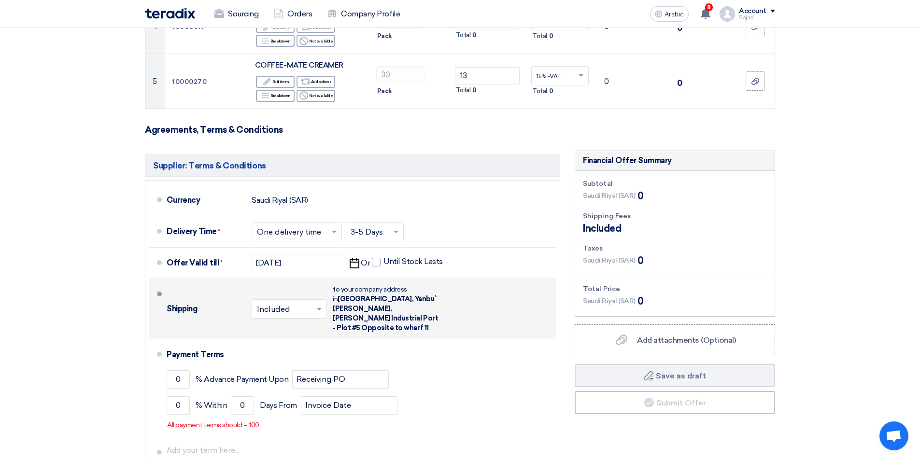
click at [285, 307] on input "text" at bounding box center [290, 310] width 66 height 14
click at [279, 343] on font "Not Included" at bounding box center [282, 347] width 50 height 9
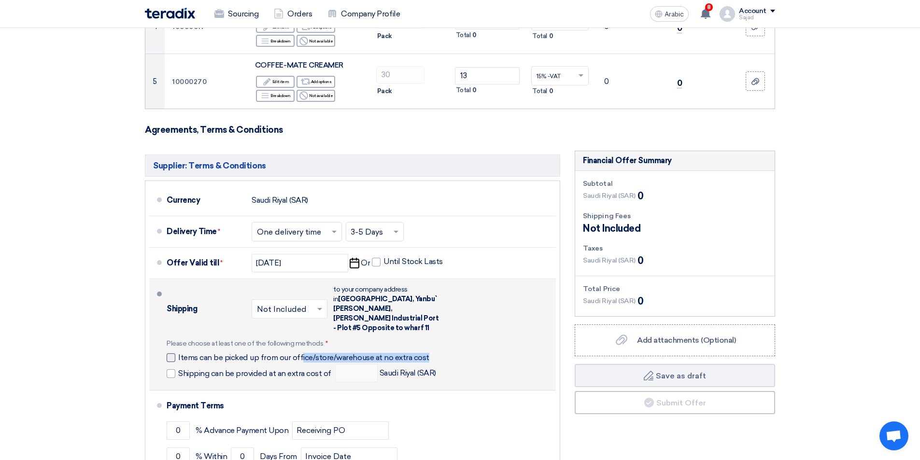
click at [175, 352] on label "Items can be picked up from our office/store/warehouse at no extra cost" at bounding box center [299, 357] width 265 height 10
click at [174, 353] on div at bounding box center [171, 357] width 9 height 9
click at [178, 352] on input "Items can be picked up from our office/store/warehouse at no extra cost" at bounding box center [306, 361] width 256 height 18
checkbox input "true"
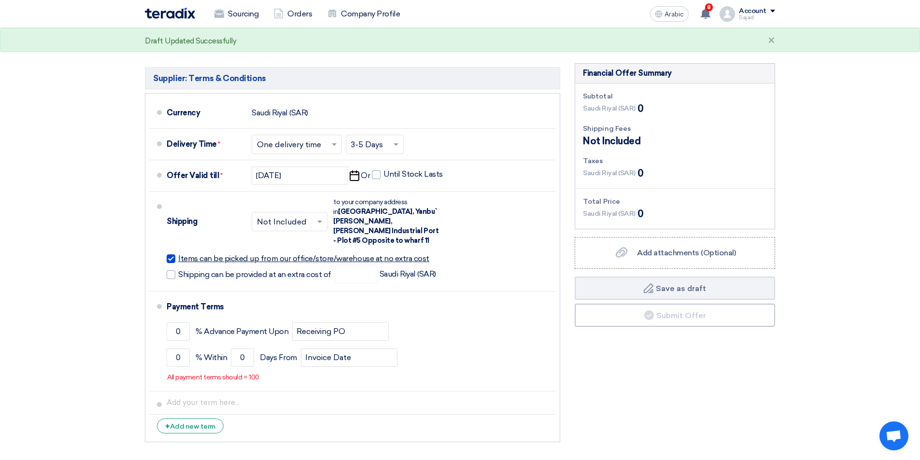
scroll to position [434, 0]
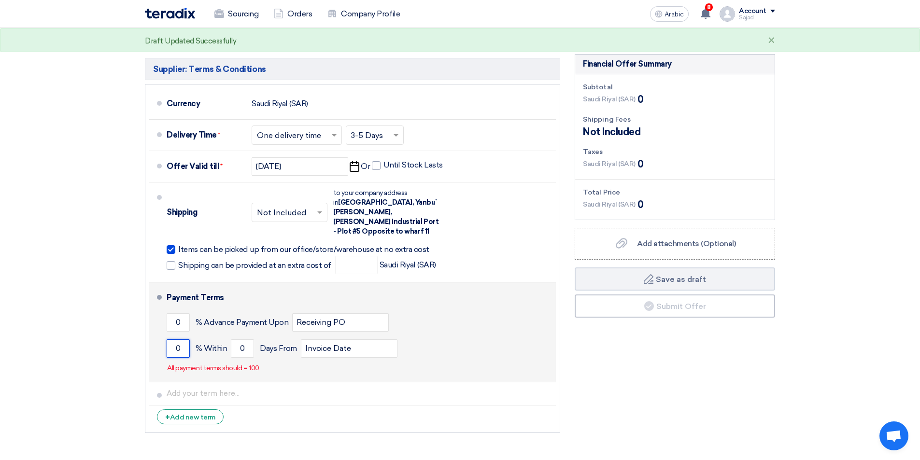
drag, startPoint x: 171, startPoint y: 349, endPoint x: 156, endPoint y: 350, distance: 15.1
click at [157, 351] on li "Payment Terms 0 % Advance Payment Upon Receiving PO 0 % Within 0" at bounding box center [352, 332] width 406 height 100
type input "100"
drag, startPoint x: 224, startPoint y: 341, endPoint x: 198, endPoint y: 340, distance: 26.1
click at [199, 341] on div "100 % [DATE] From Invoice Date" at bounding box center [359, 348] width 385 height 26
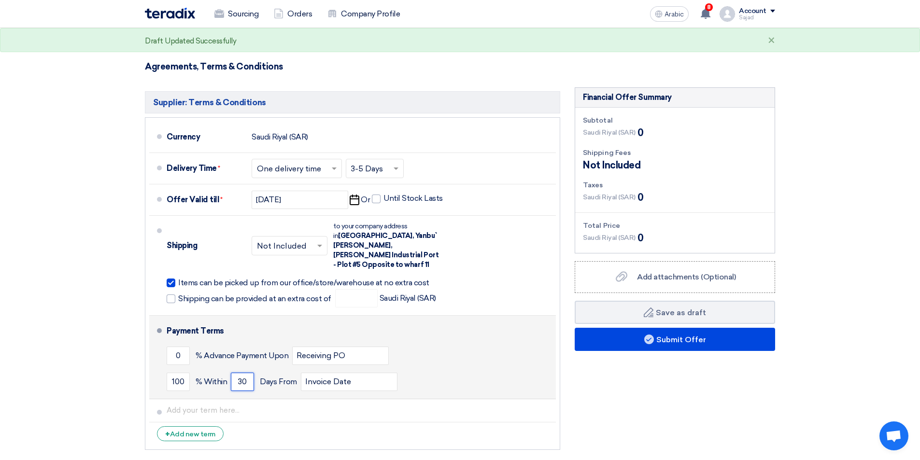
scroll to position [338, 0]
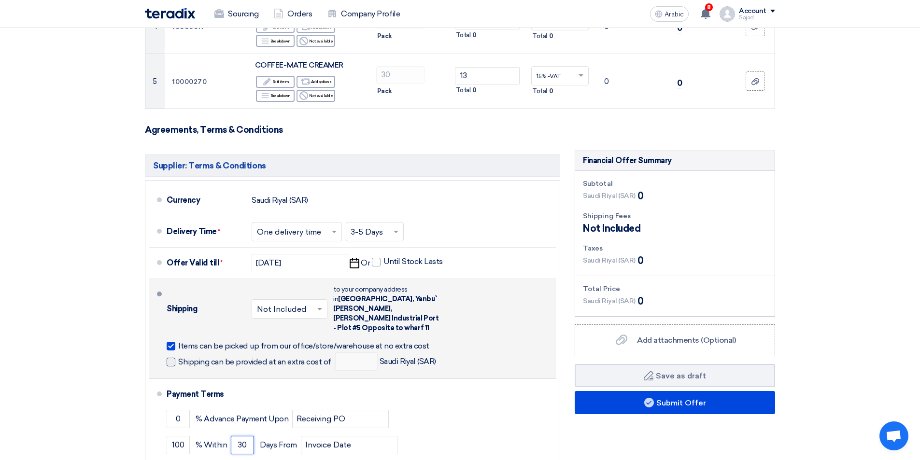
type input "30"
click at [172, 358] on span at bounding box center [171, 362] width 9 height 9
click at [178, 357] on input "Shipping can be provided at an extra cost of" at bounding box center [255, 366] width 155 height 18
checkbox input "true"
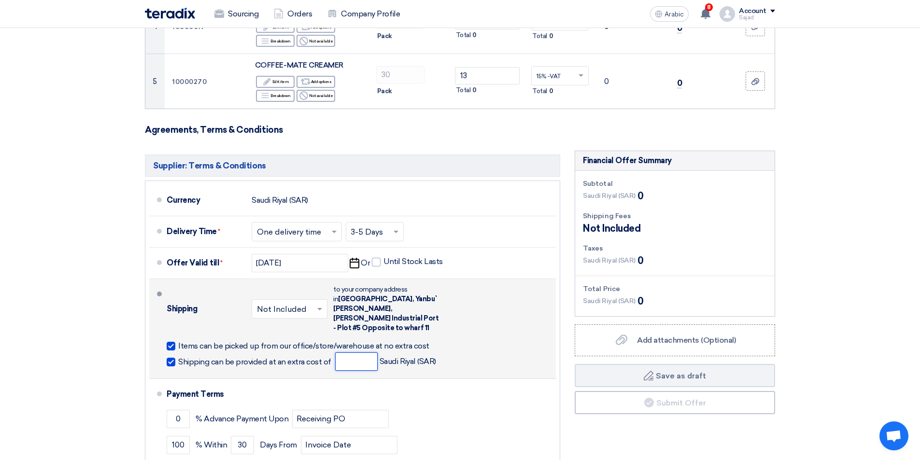
click at [353, 356] on input "number" at bounding box center [356, 361] width 42 height 18
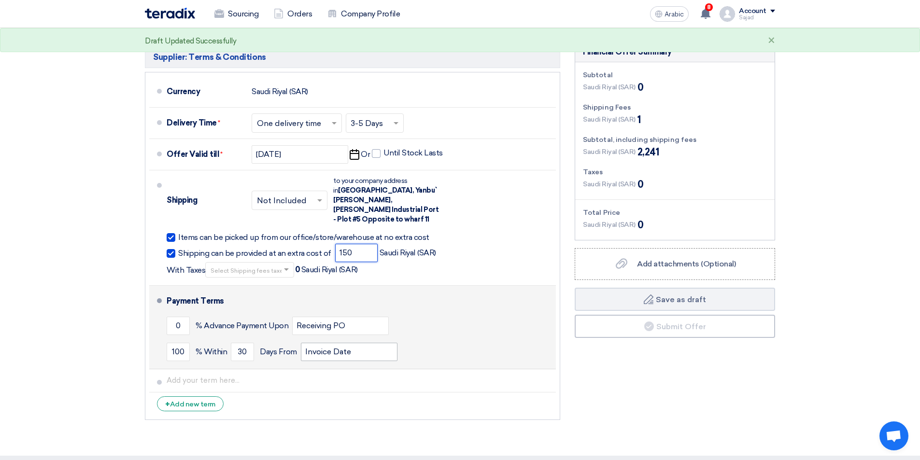
scroll to position [483, 0]
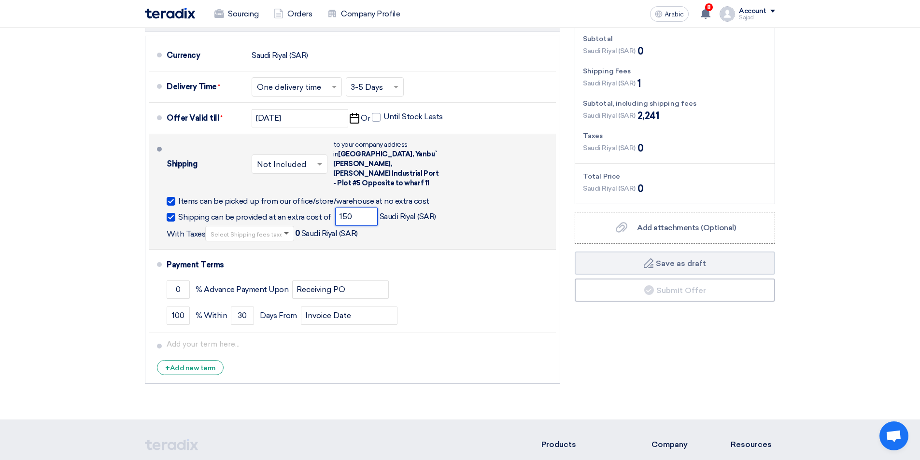
type input "150"
click at [284, 228] on span at bounding box center [287, 233] width 12 height 10
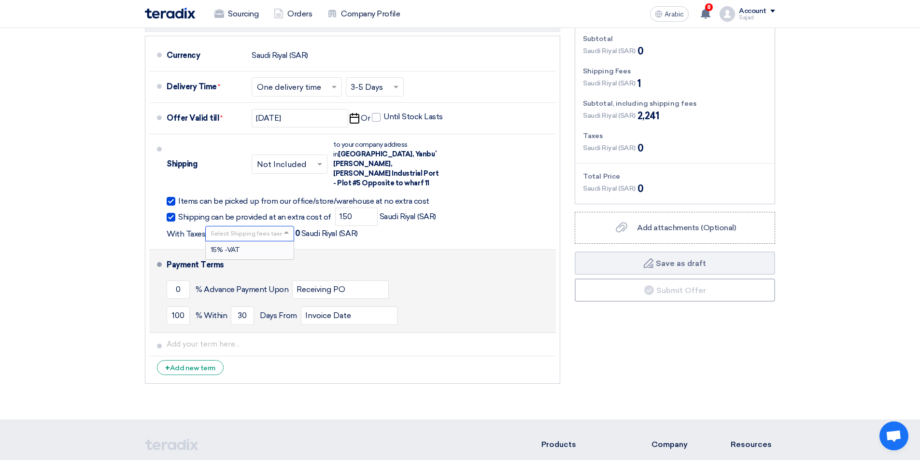
click at [255, 241] on div "15% -VAT" at bounding box center [250, 249] width 88 height 17
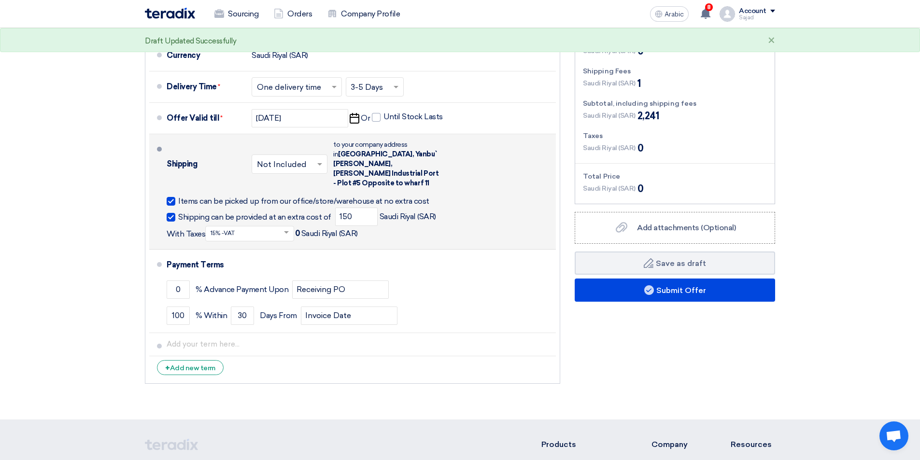
click at [171, 213] on span at bounding box center [171, 217] width 9 height 9
click at [178, 212] on input "Shipping can be provided at an extra cost of" at bounding box center [255, 221] width 155 height 18
checkbox input "false"
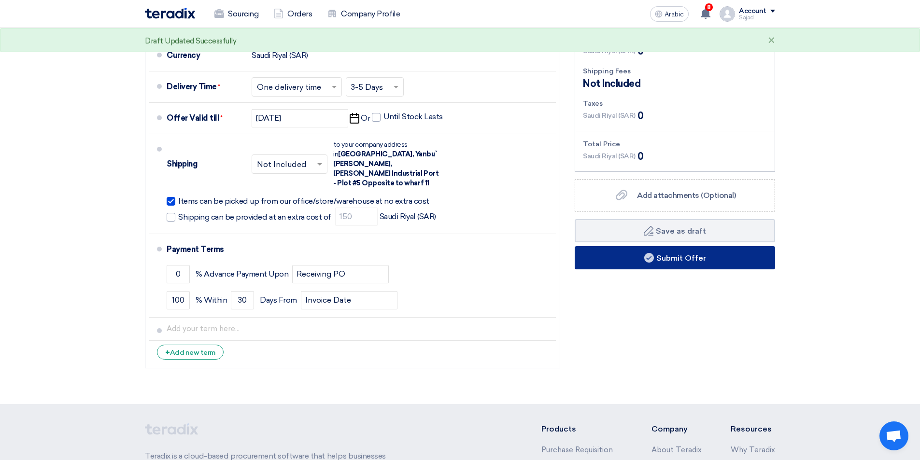
click at [661, 255] on font "Submit Offer" at bounding box center [681, 257] width 50 height 9
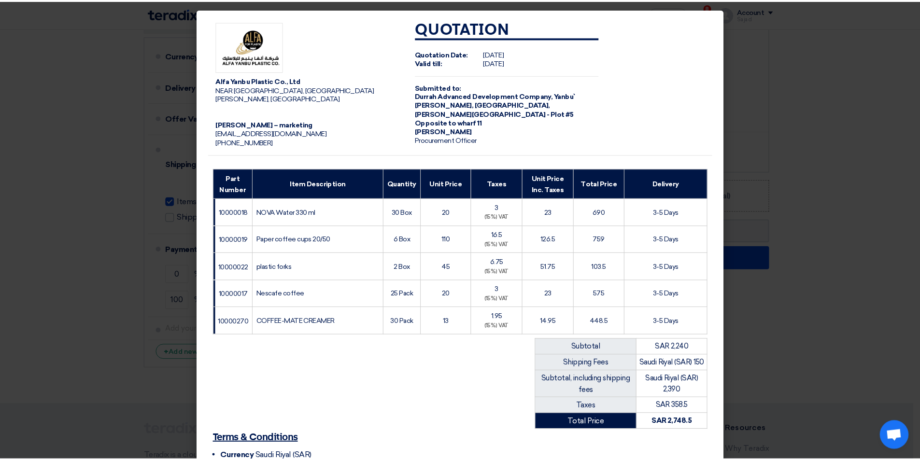
scroll to position [111, 0]
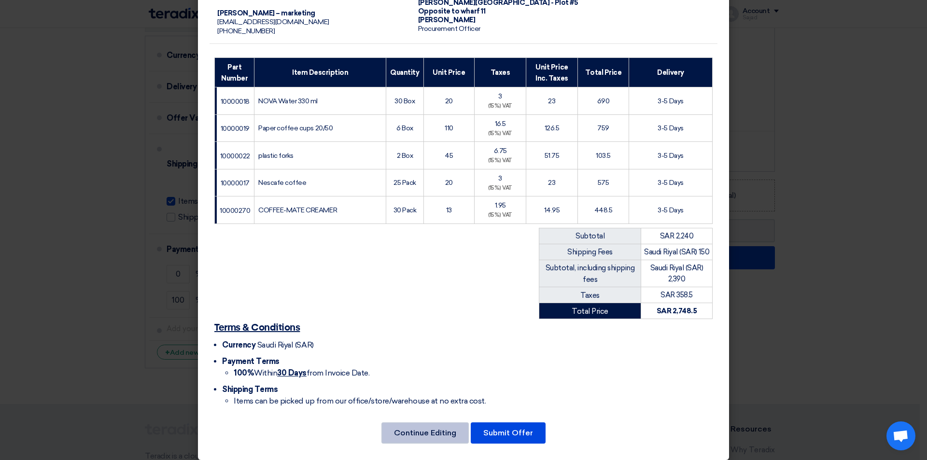
click at [432, 428] on font "Continue Editing" at bounding box center [425, 432] width 62 height 9
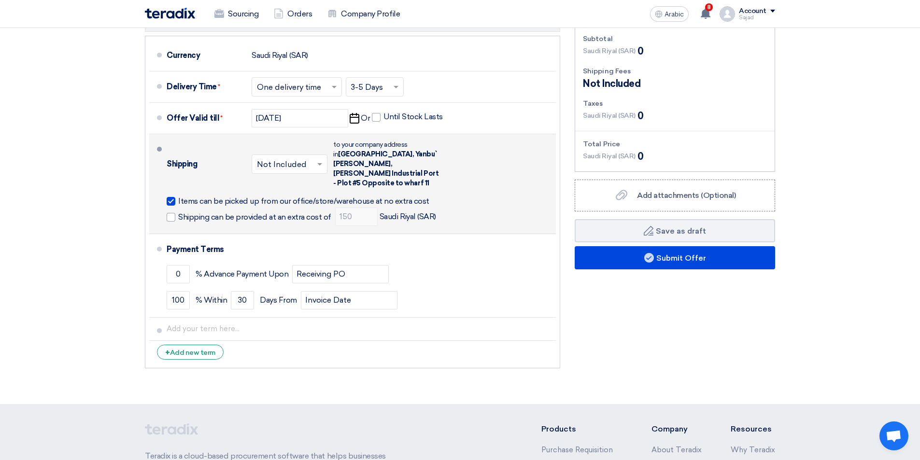
click at [169, 197] on div at bounding box center [171, 201] width 9 height 9
click at [178, 196] on input "Items can be picked up from our office/store/warehouse at no extra cost" at bounding box center [306, 205] width 256 height 18
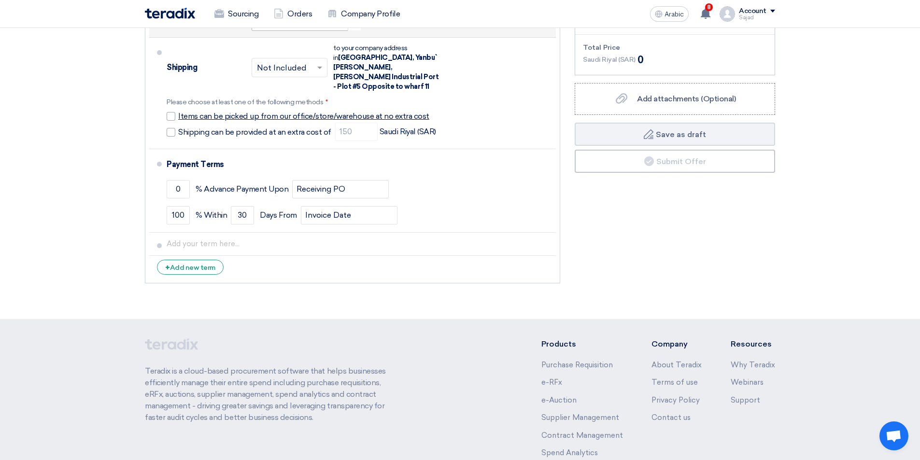
scroll to position [434, 0]
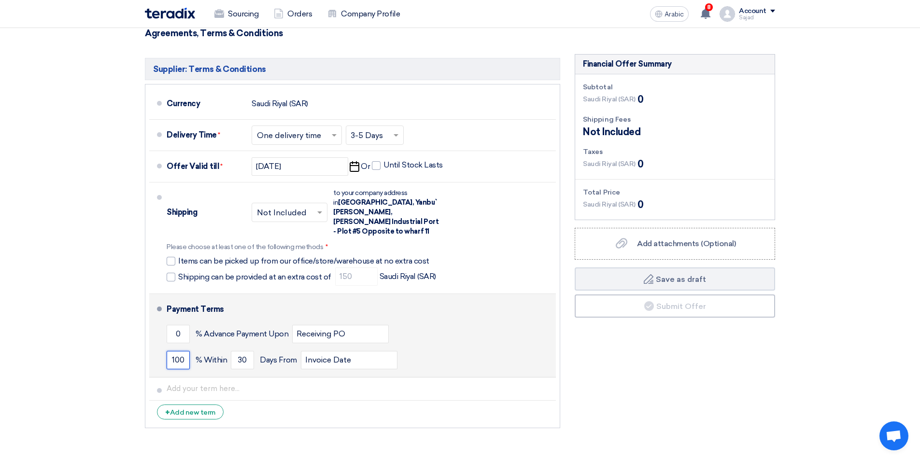
click at [171, 351] on input "100" at bounding box center [178, 360] width 23 height 18
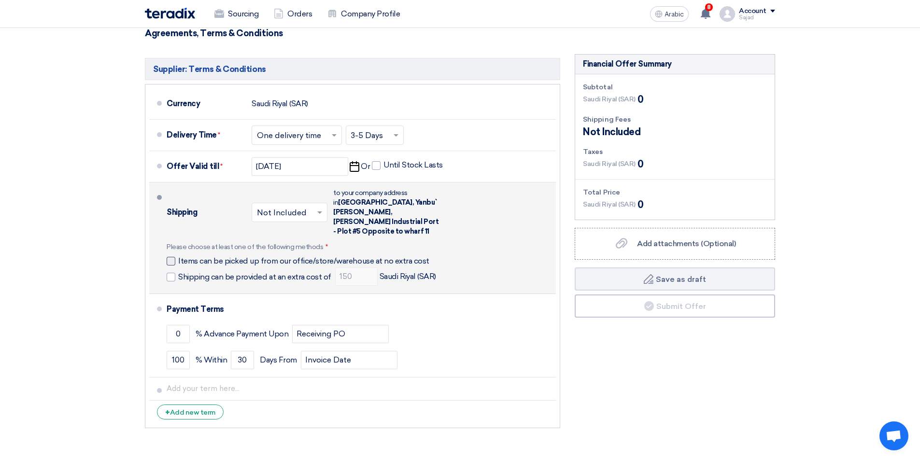
click at [167, 257] on div at bounding box center [171, 261] width 9 height 9
click at [178, 256] on input "Items can be picked up from our office/store/warehouse at no extra cost" at bounding box center [306, 265] width 256 height 18
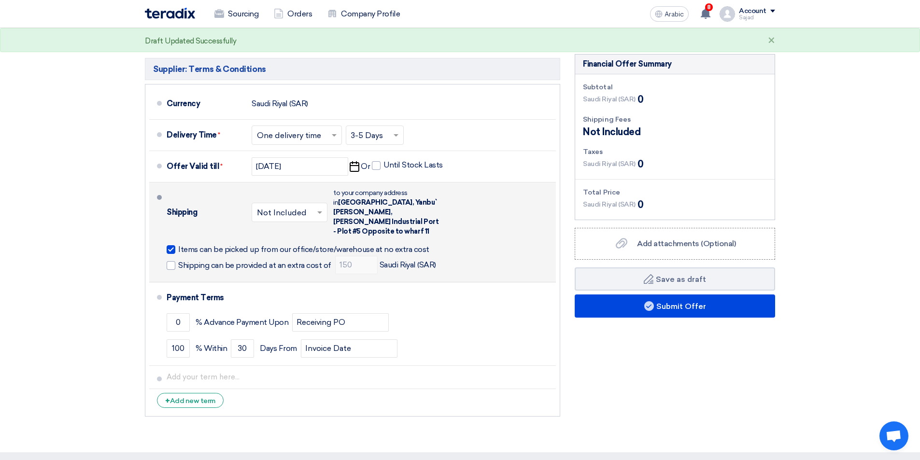
click at [172, 245] on div at bounding box center [171, 249] width 9 height 9
click at [178, 244] on input "Items can be picked up from our office/store/warehouse at no extra cost" at bounding box center [306, 253] width 256 height 18
checkbox input "false"
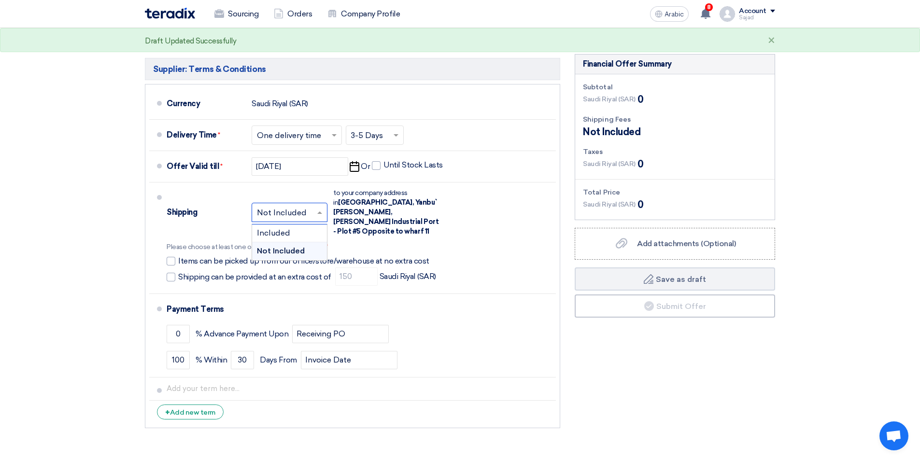
click at [307, 206] on input "text" at bounding box center [290, 213] width 66 height 14
click at [293, 230] on div "Included" at bounding box center [289, 233] width 75 height 18
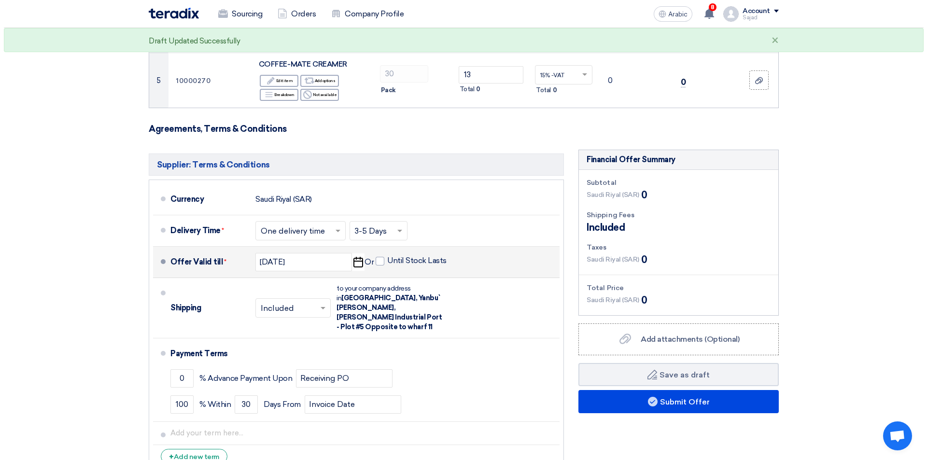
scroll to position [338, 0]
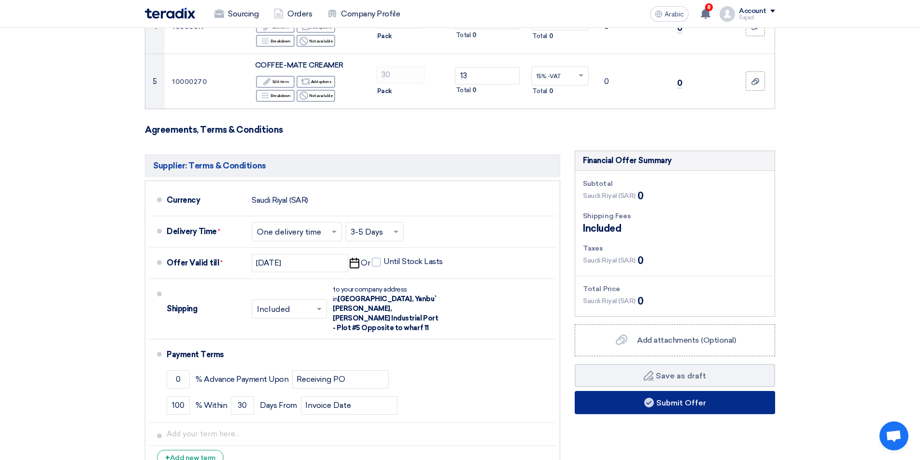
click at [637, 398] on button "Submit Offer" at bounding box center [674, 402] width 200 height 23
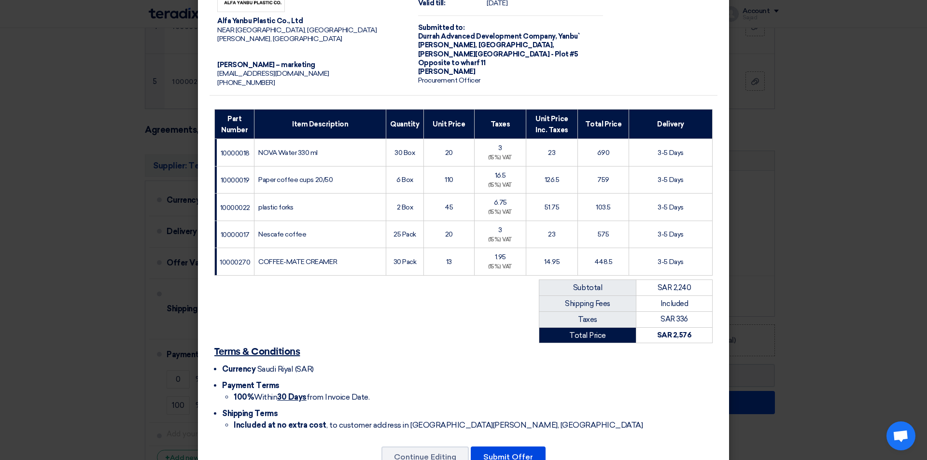
scroll to position [84, 0]
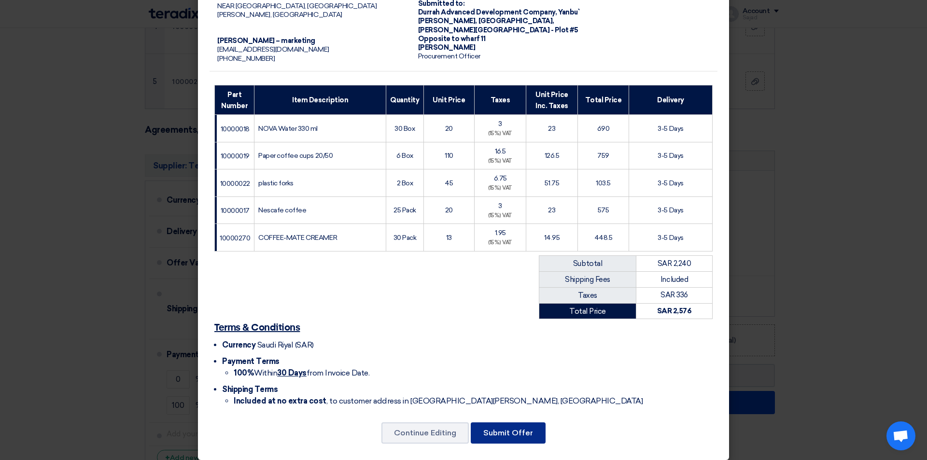
click at [503, 428] on font "Submit Offer" at bounding box center [508, 432] width 50 height 9
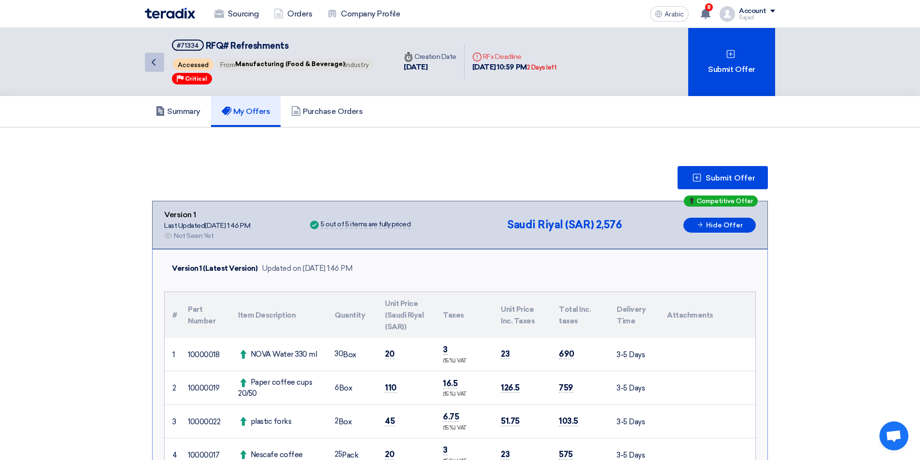
click at [153, 66] on icon "Back" at bounding box center [154, 62] width 12 height 12
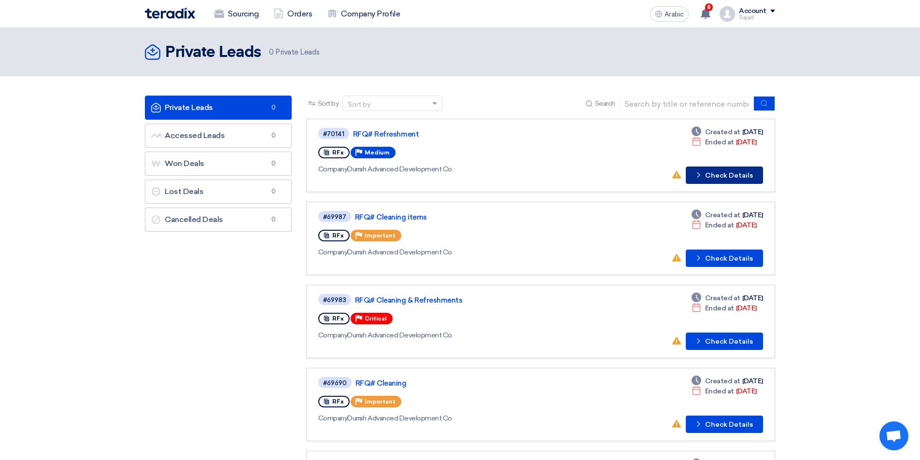
click at [725, 181] on button "Check details Check Details" at bounding box center [723, 175] width 77 height 17
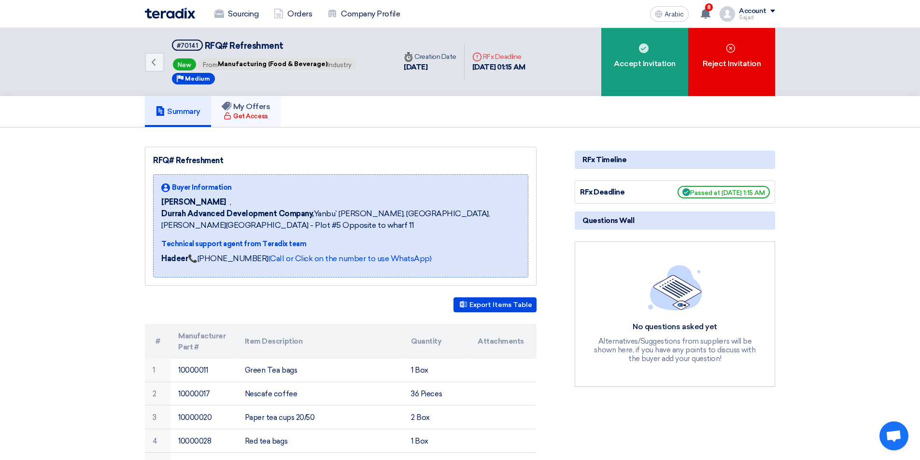
click at [249, 117] on font "Get Access" at bounding box center [250, 115] width 34 height 7
click at [244, 122] on link "My Offers Get Access" at bounding box center [246, 111] width 70 height 31
click at [148, 56] on icon "Back" at bounding box center [154, 62] width 12 height 12
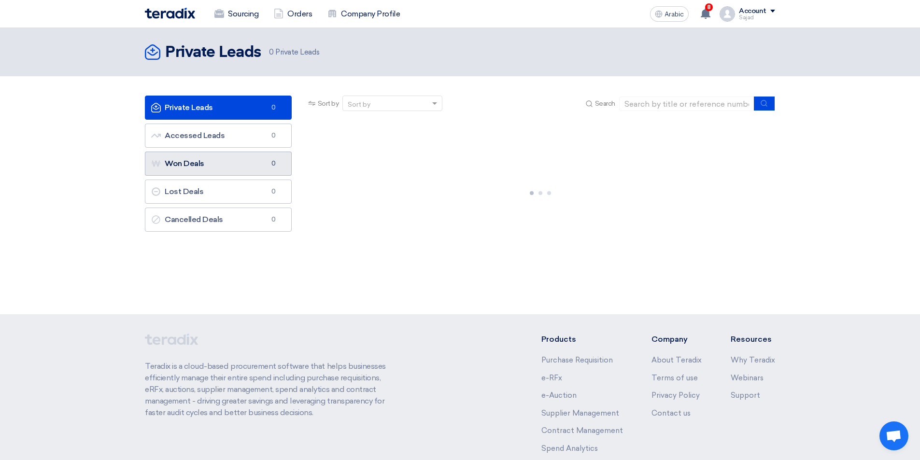
click at [213, 158] on link "Won Deals Won Deals 0" at bounding box center [218, 164] width 147 height 24
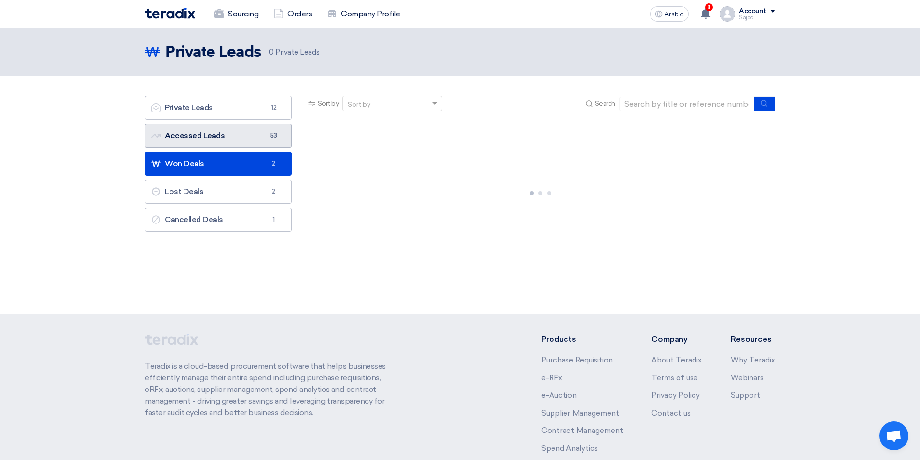
click at [213, 143] on link "Accessed Leads Accessed Leads 53" at bounding box center [218, 136] width 147 height 24
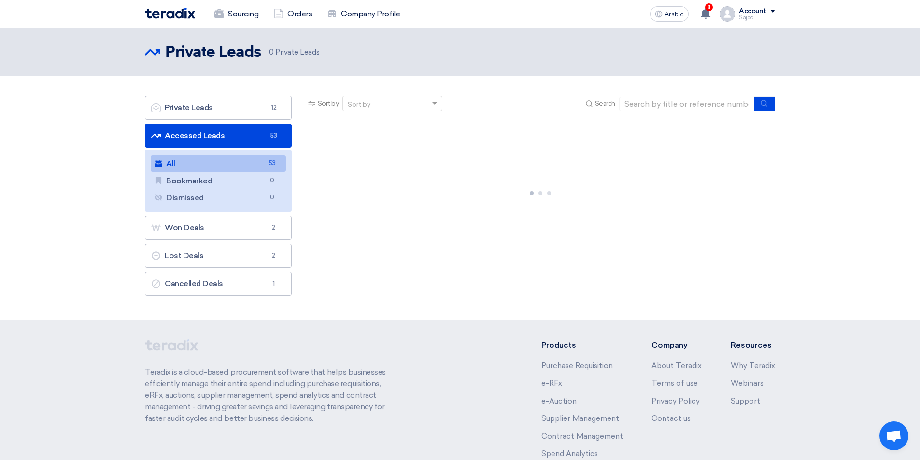
click at [227, 157] on link "All All 53" at bounding box center [218, 163] width 135 height 16
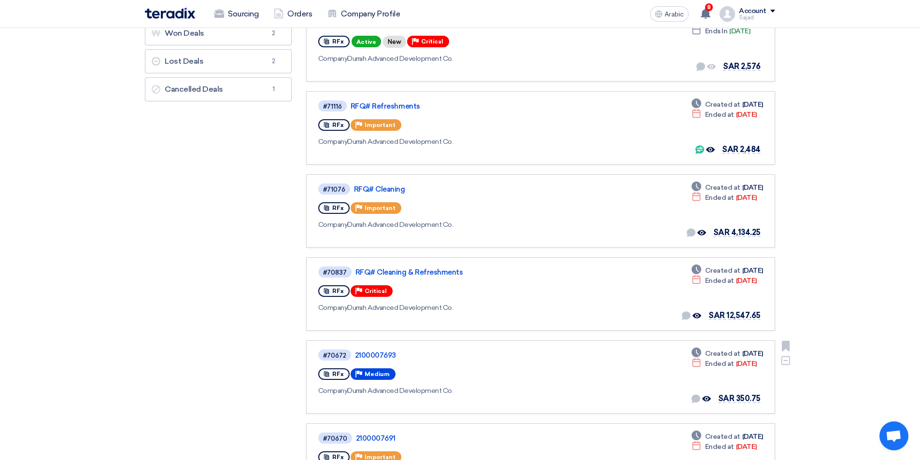
scroll to position [241, 0]
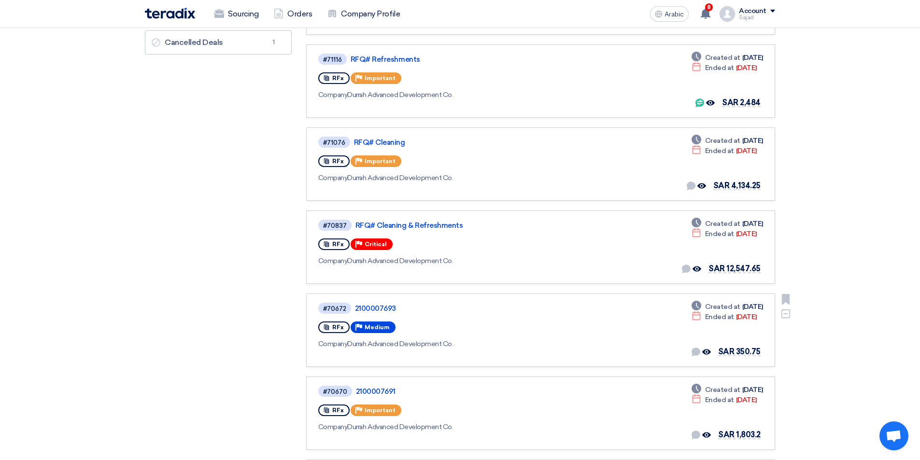
click at [367, 303] on div "#70672 2100007693" at bounding box center [458, 308] width 280 height 13
click at [367, 307] on font "2100007693" at bounding box center [375, 308] width 41 height 9
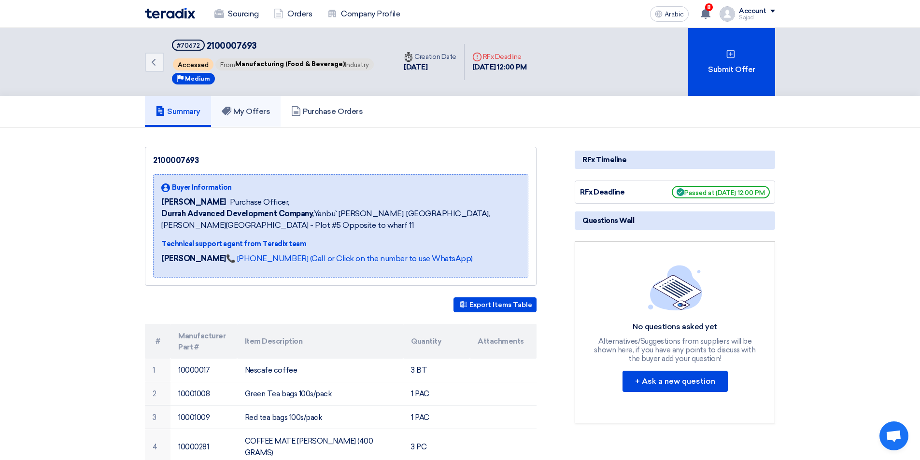
click at [243, 108] on font "My Offers" at bounding box center [251, 111] width 37 height 9
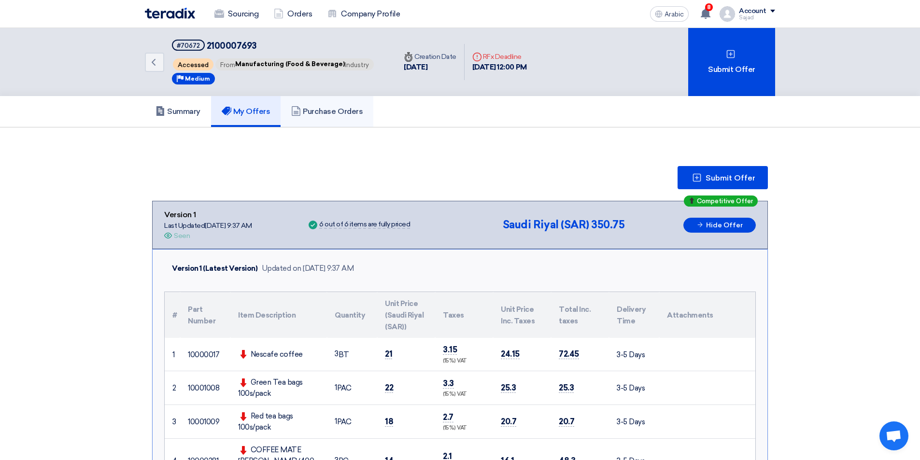
drag, startPoint x: 372, startPoint y: 122, endPoint x: 340, endPoint y: 111, distance: 34.0
click at [370, 123] on div "Summary My Offers Purchase Orders" at bounding box center [460, 111] width 630 height 31
